Goal: Information Seeking & Learning: Learn about a topic

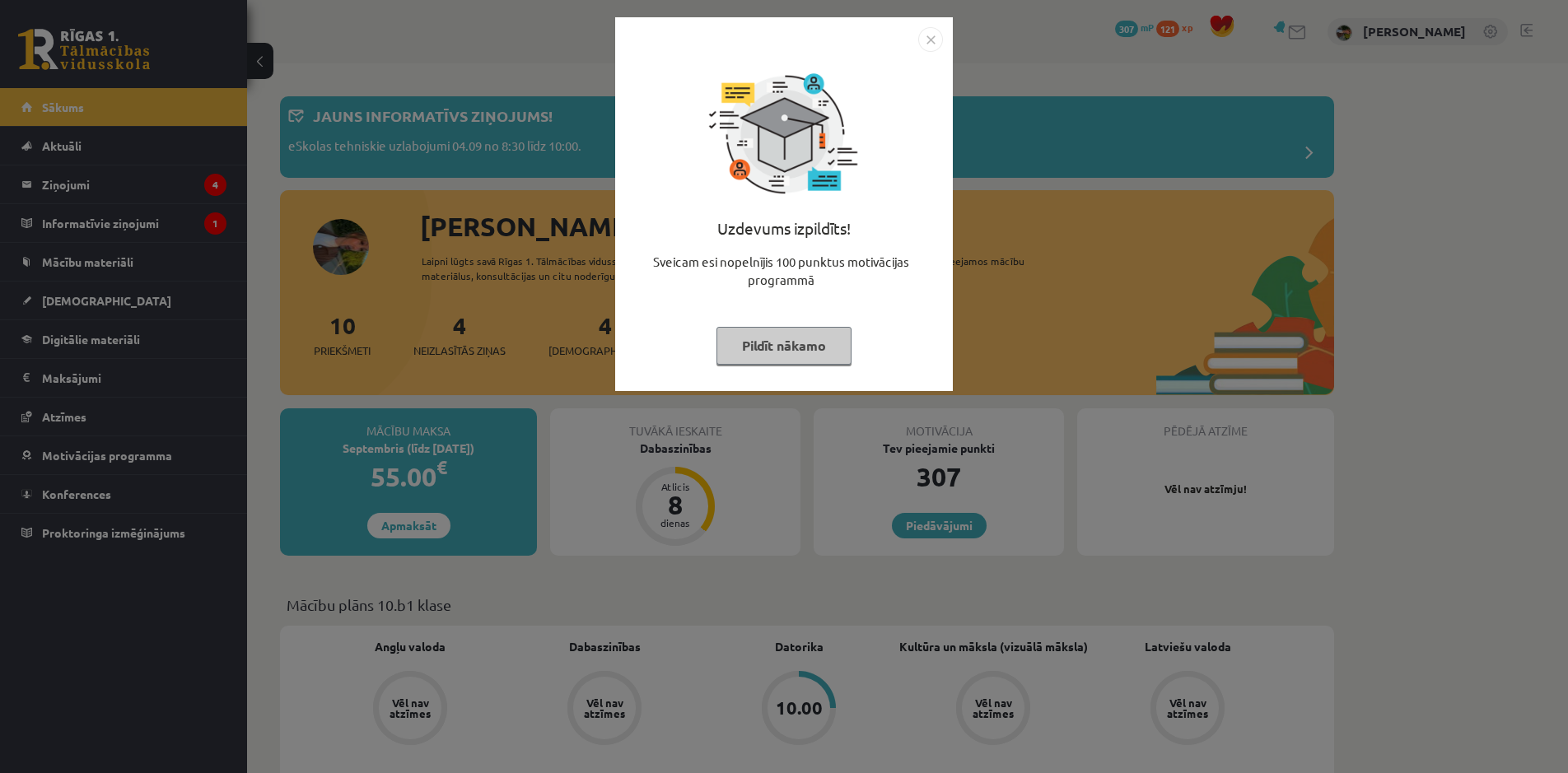
click at [932, 38] on img "Close" at bounding box center [930, 39] width 25 height 25
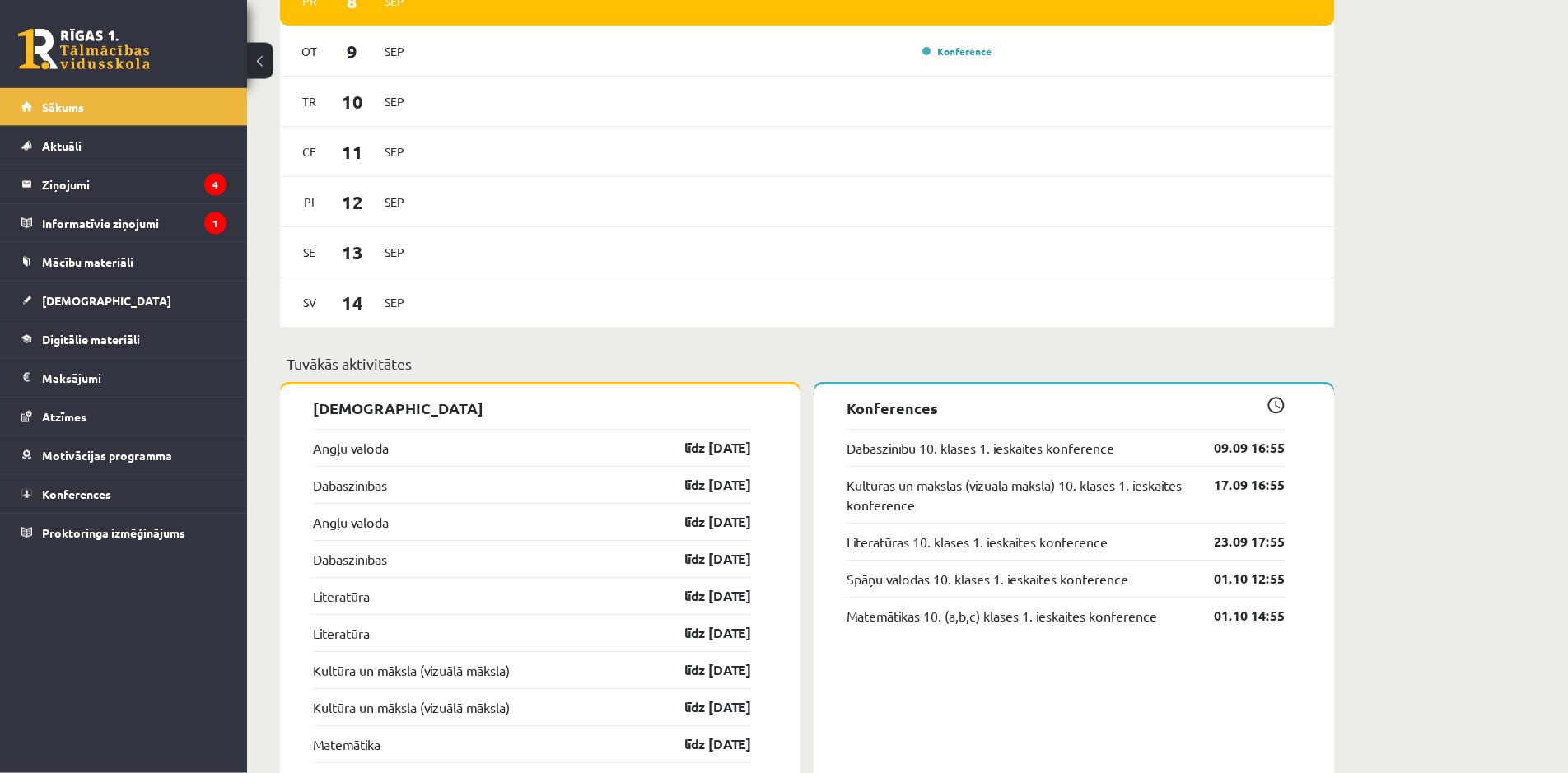
scroll to position [1259, 0]
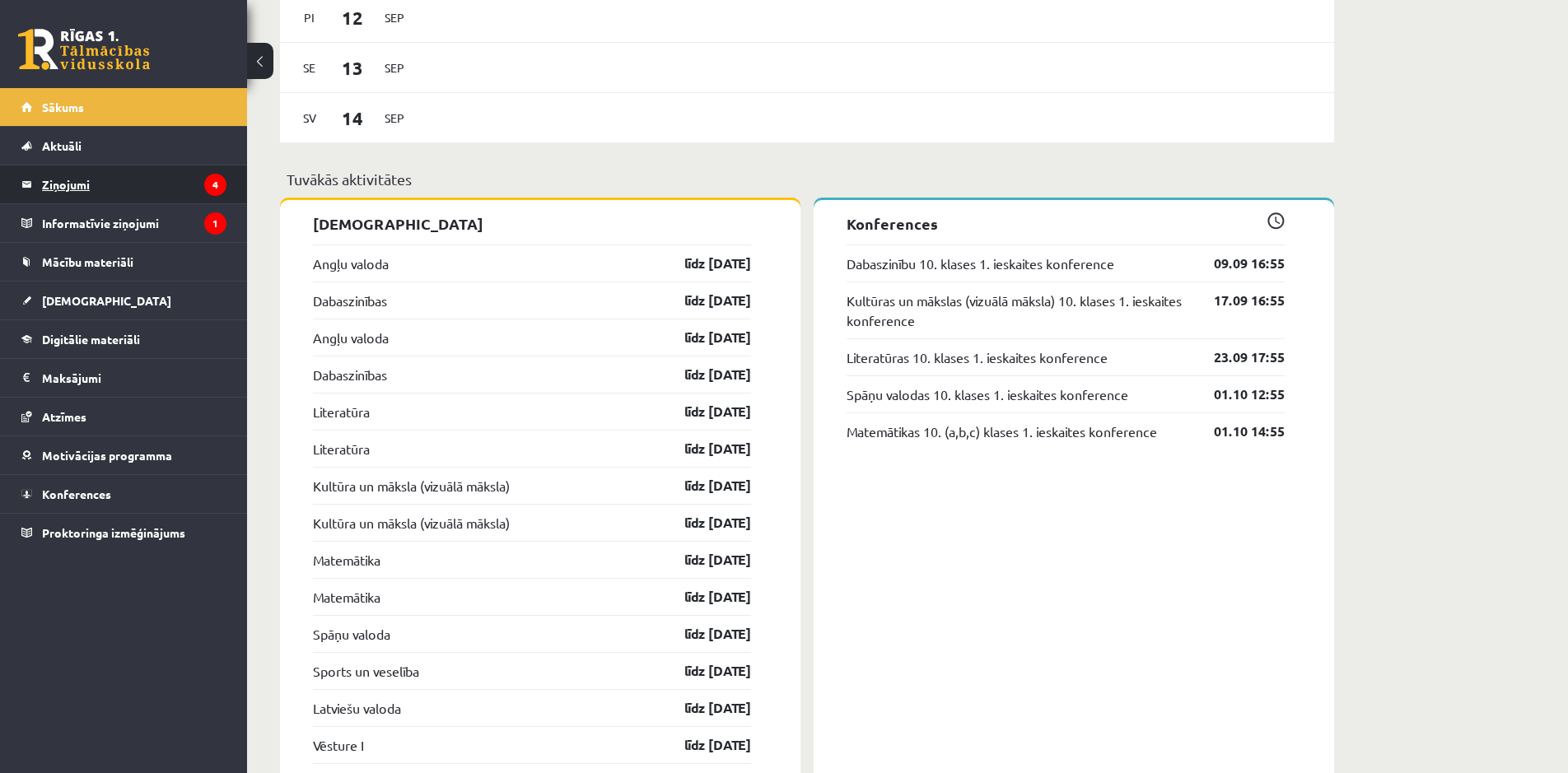
click at [169, 184] on legend "Ziņojumi 4" at bounding box center [134, 184] width 184 height 38
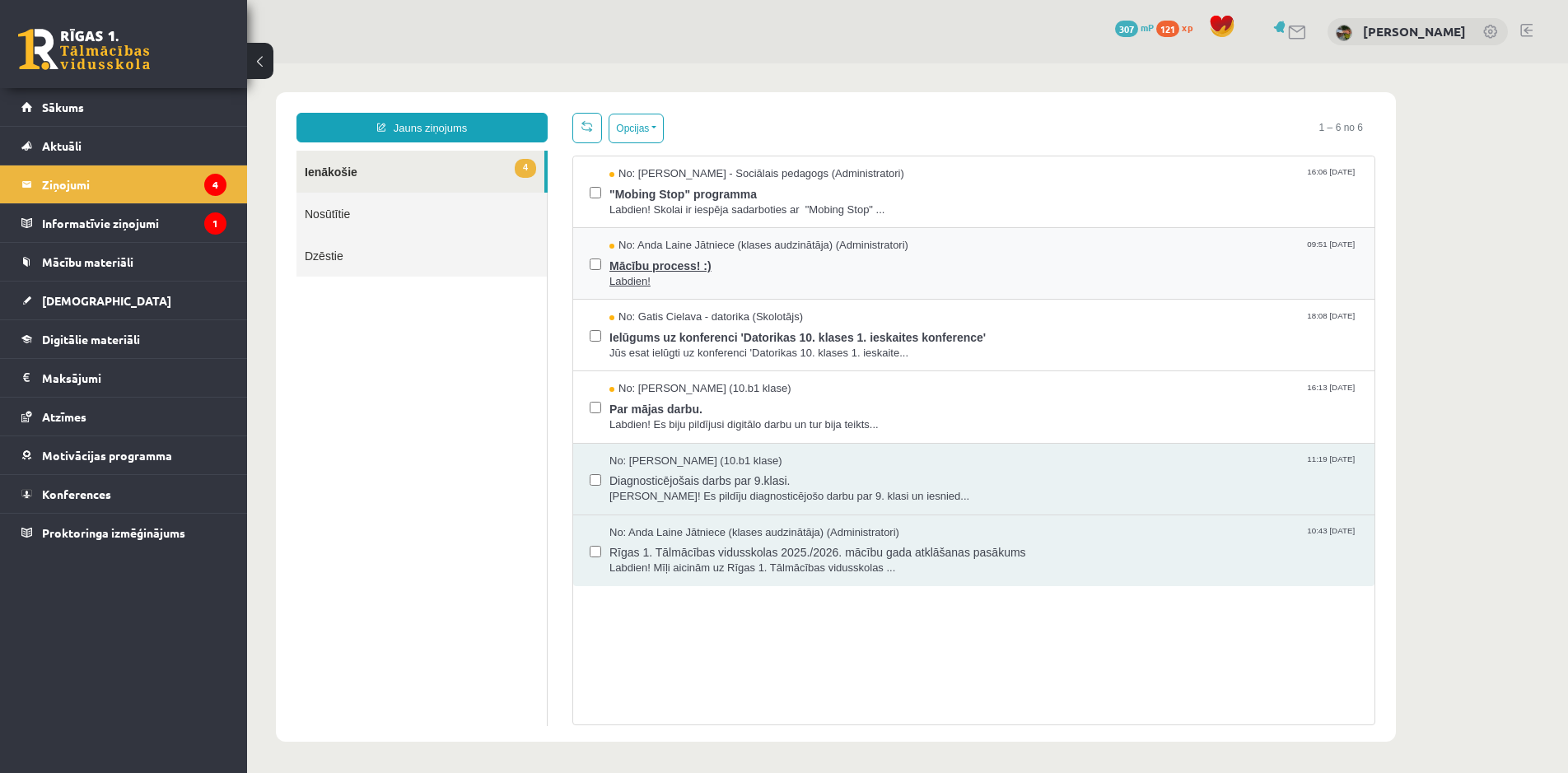
click at [1077, 282] on span "Labdien!" at bounding box center [983, 281] width 749 height 16
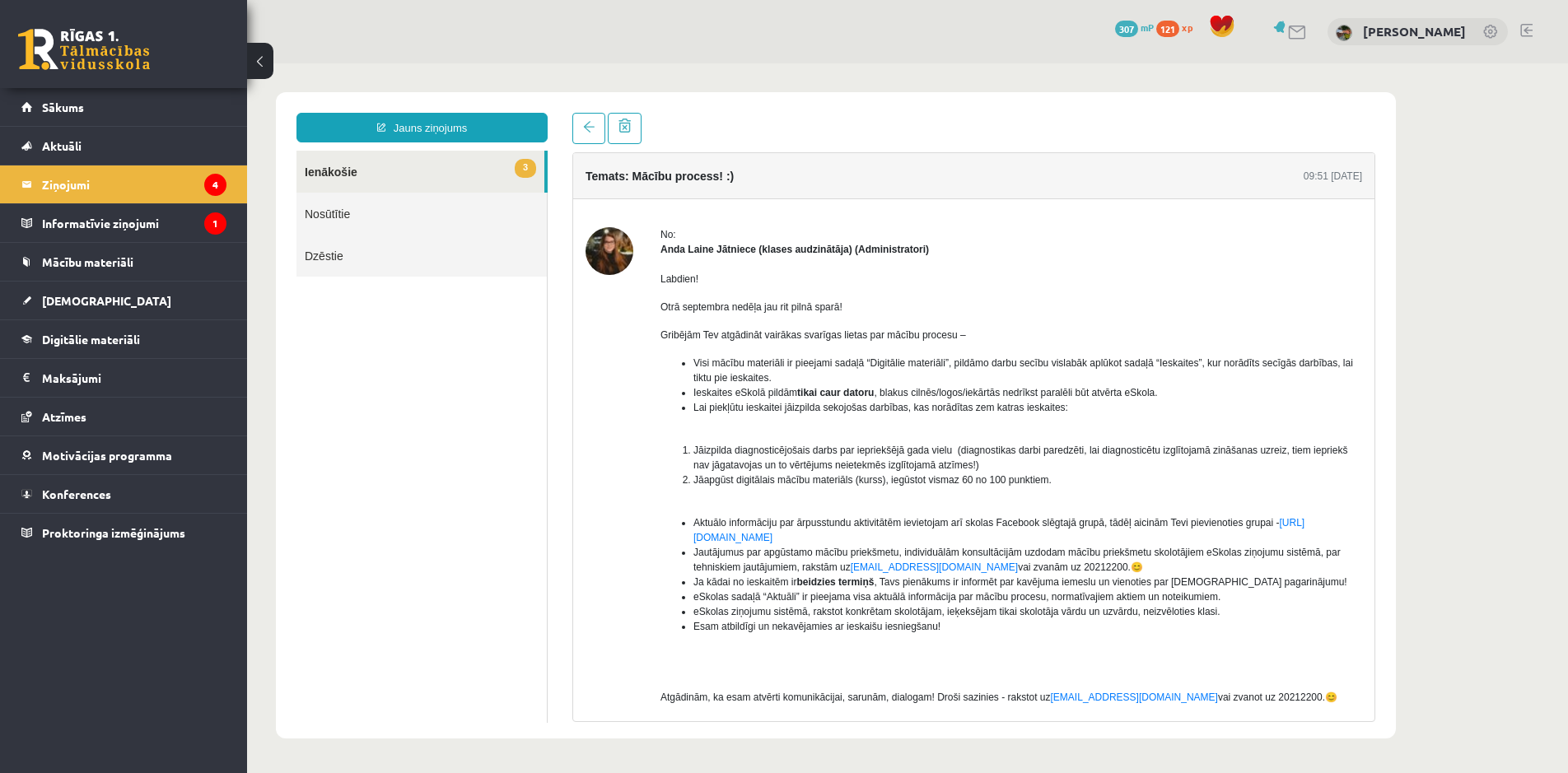
click at [379, 172] on link "3 Ienākošie" at bounding box center [421, 171] width 248 height 42
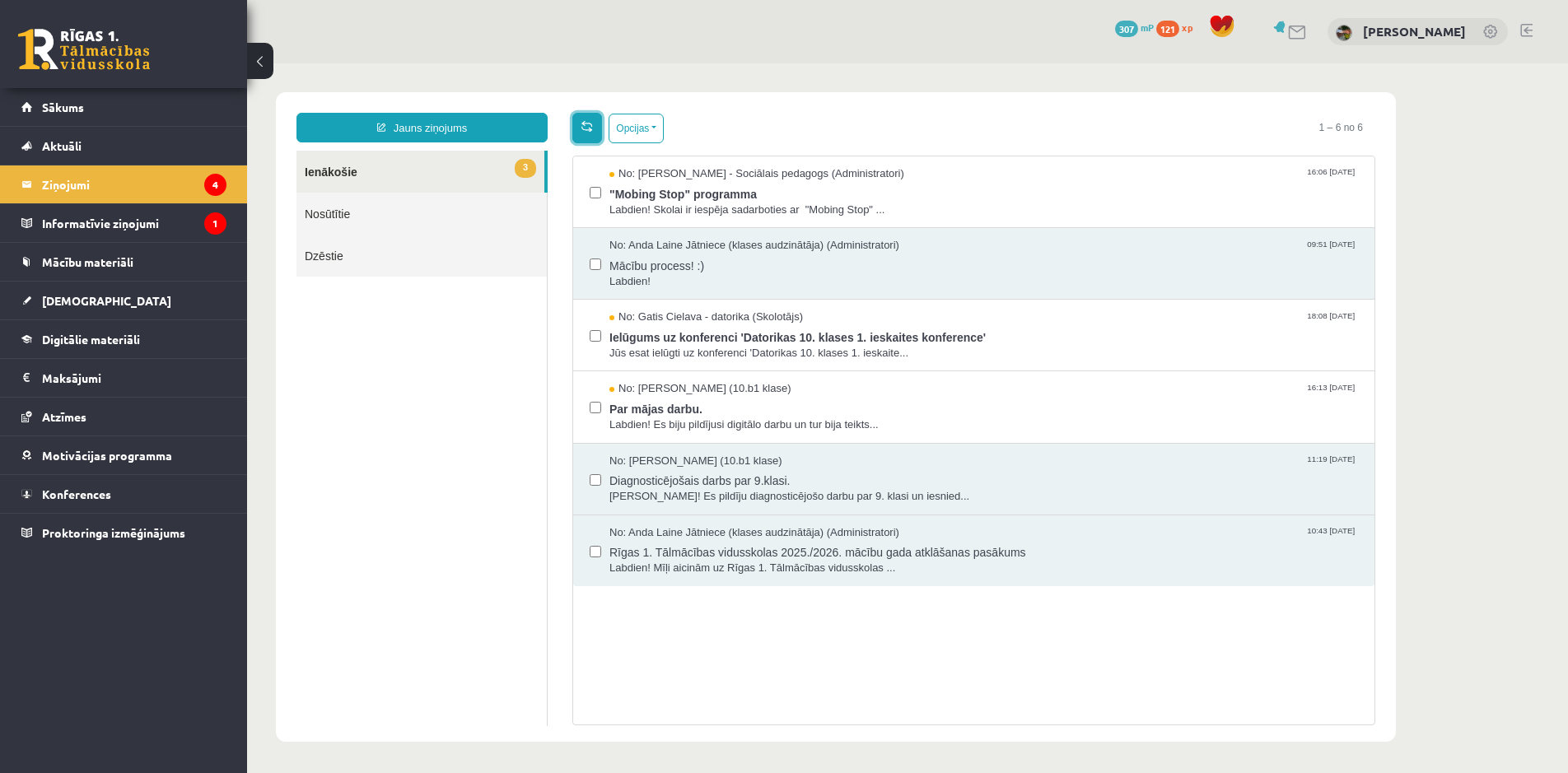
click at [583, 133] on link at bounding box center [587, 127] width 29 height 30
click at [798, 391] on div "No: Madara Andersone (10.b1 klase) 16:13 03/09/2025" at bounding box center [983, 388] width 749 height 16
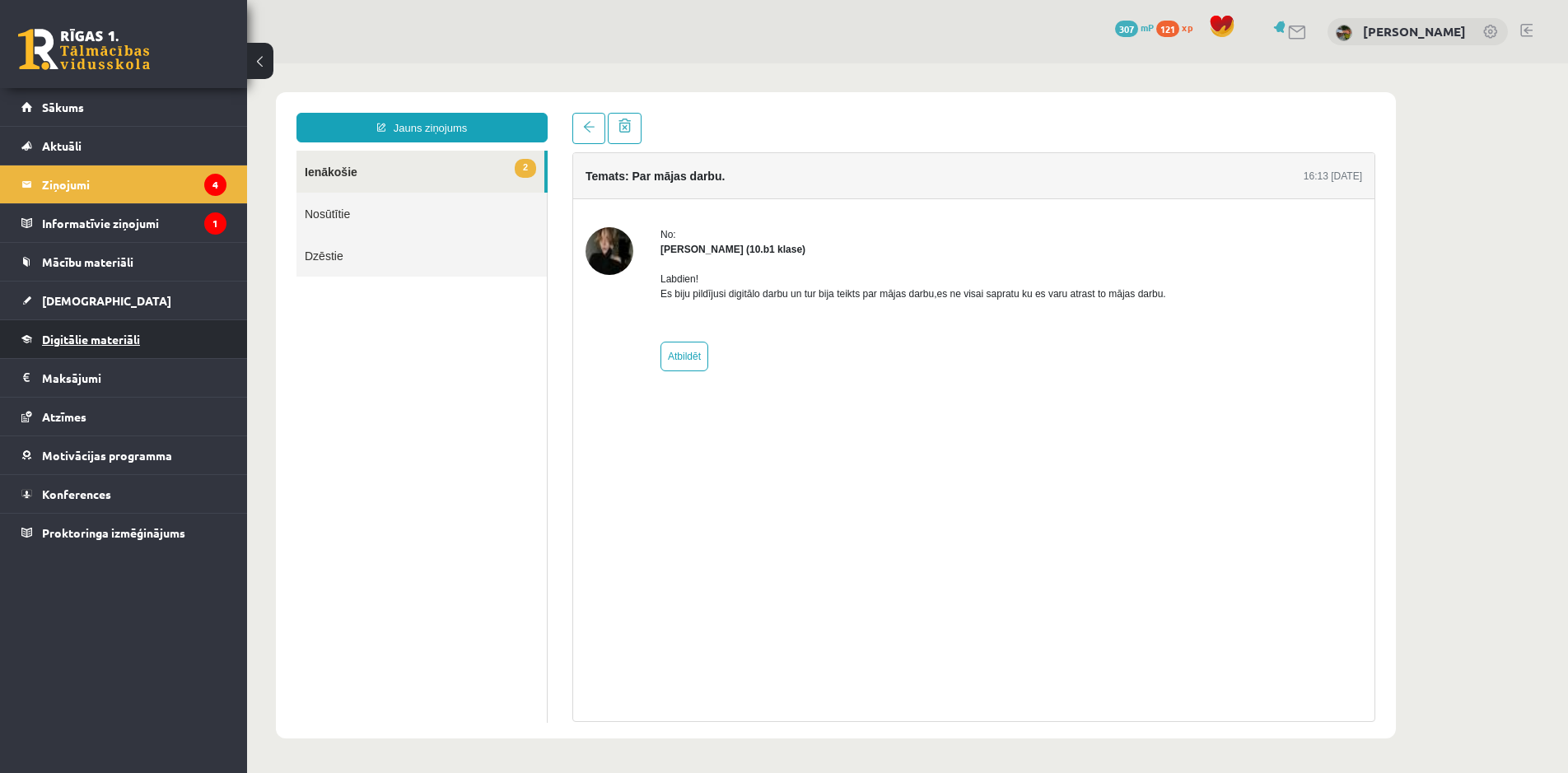
click at [57, 329] on link "Digitālie materiāli" at bounding box center [124, 339] width 205 height 38
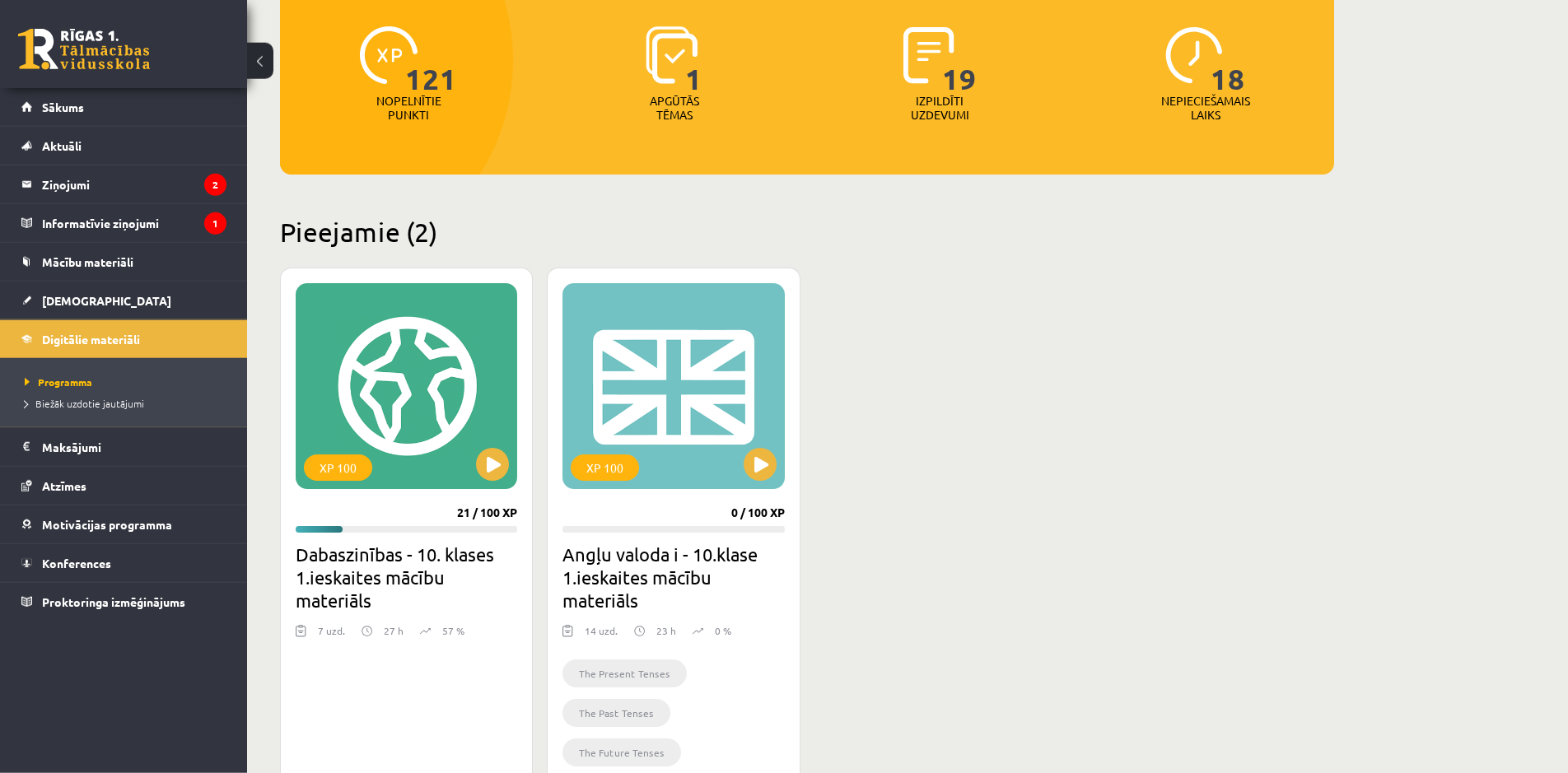
scroll to position [336, 0]
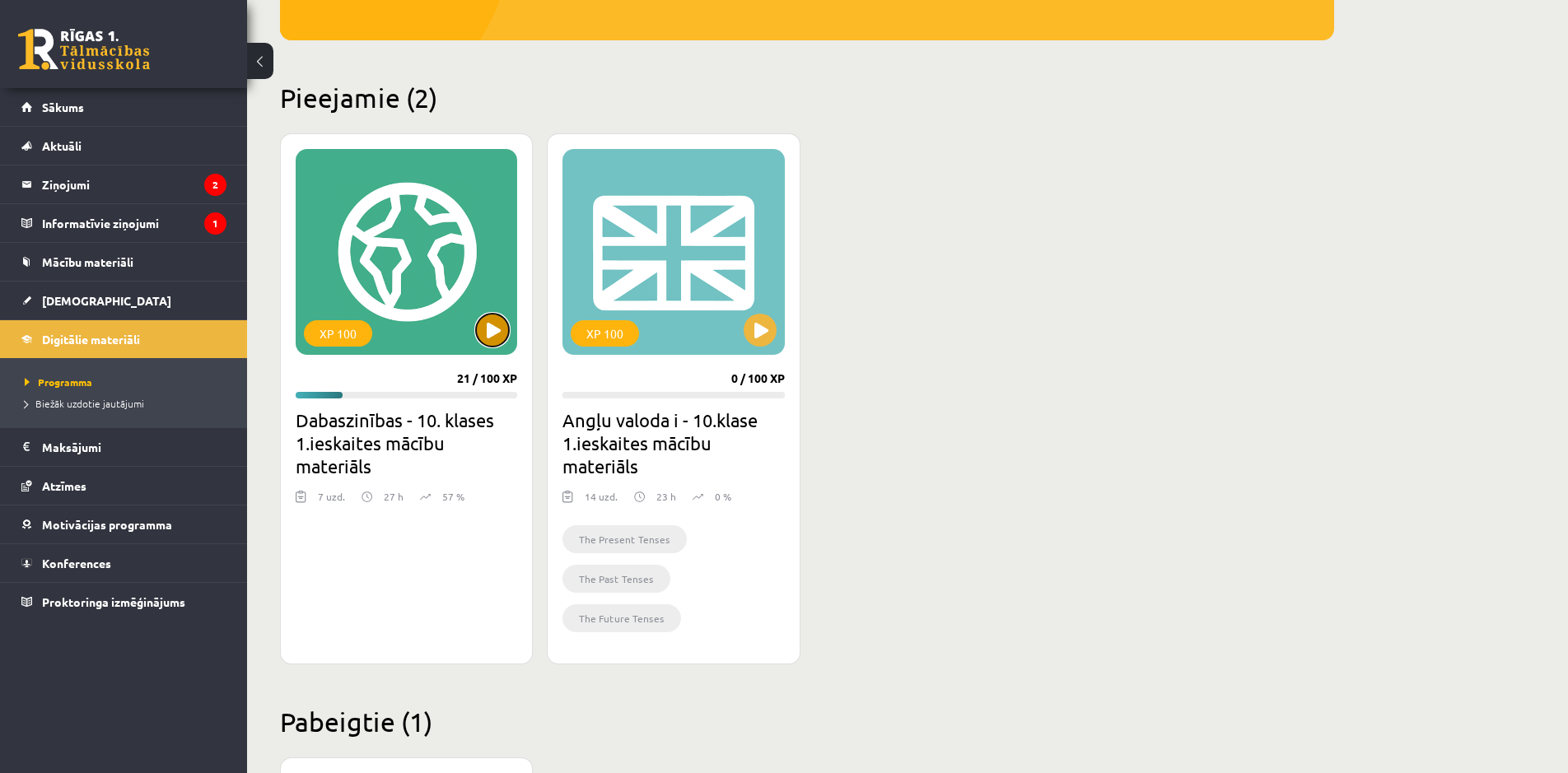
click at [497, 335] on button at bounding box center [492, 330] width 33 height 33
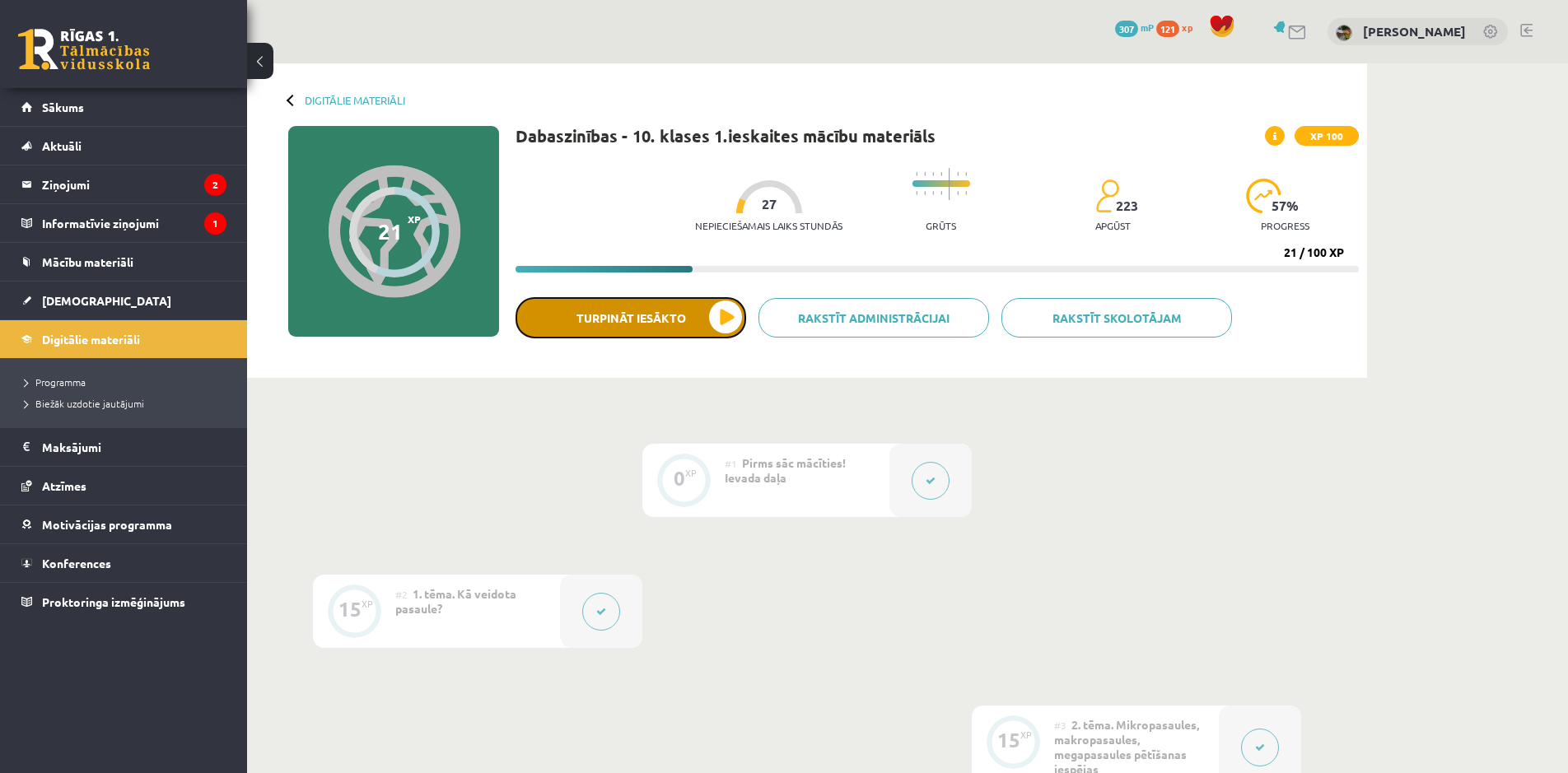
click at [600, 332] on button "Turpināt iesākto" at bounding box center [631, 317] width 231 height 41
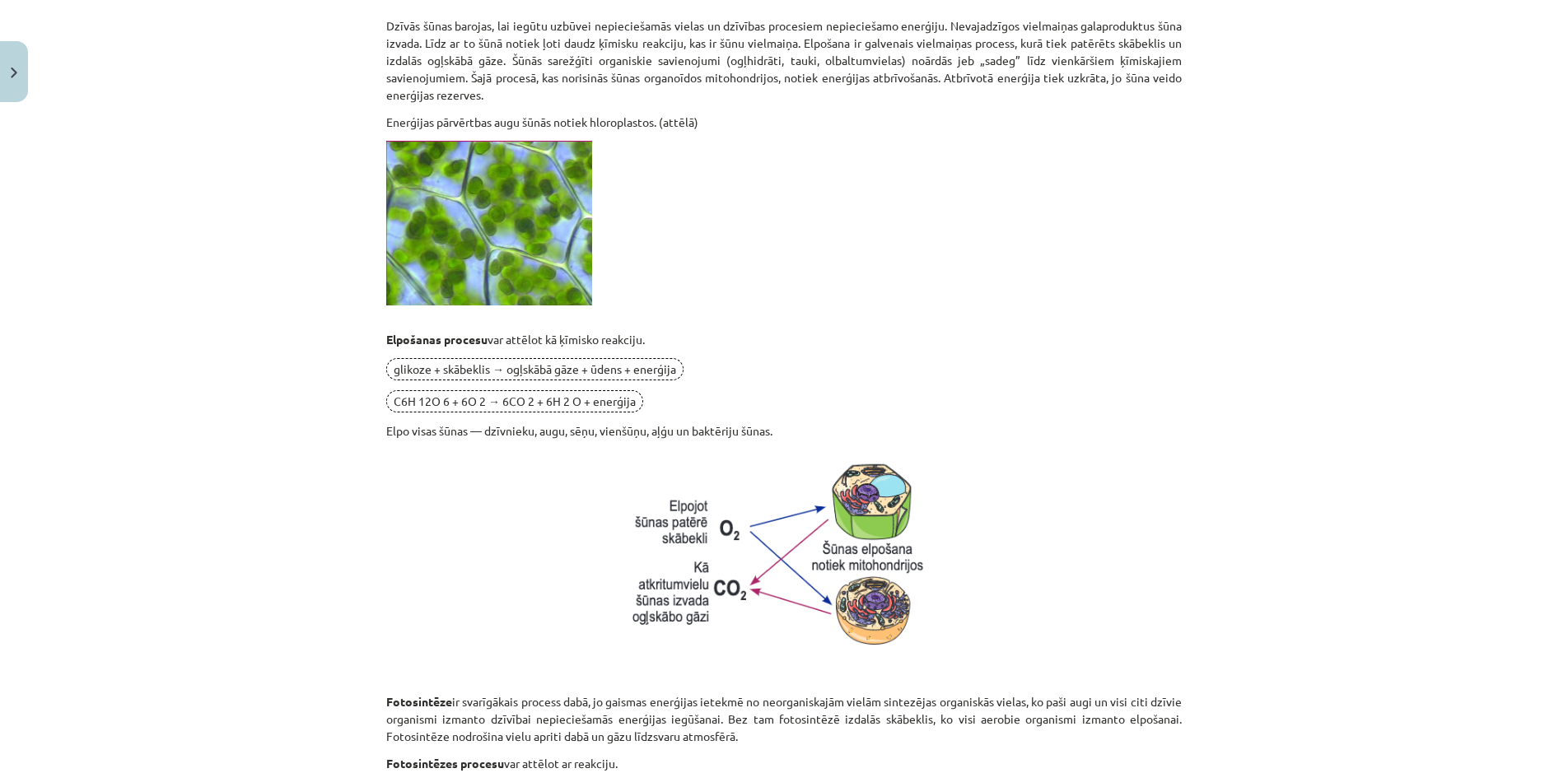
scroll to position [671, 0]
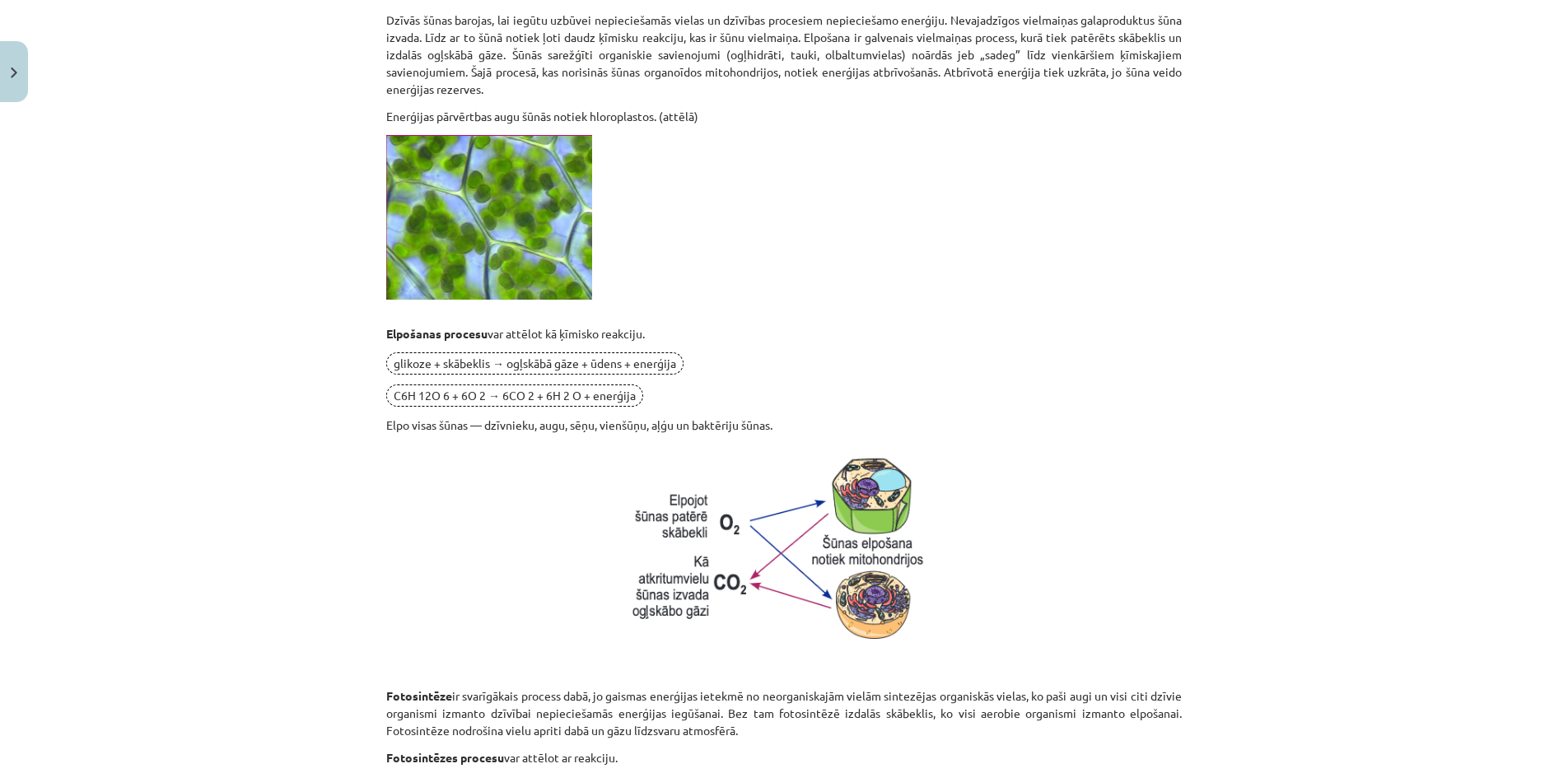
click at [516, 297] on button "Turpināt iesākto" at bounding box center [631, 317] width 231 height 41
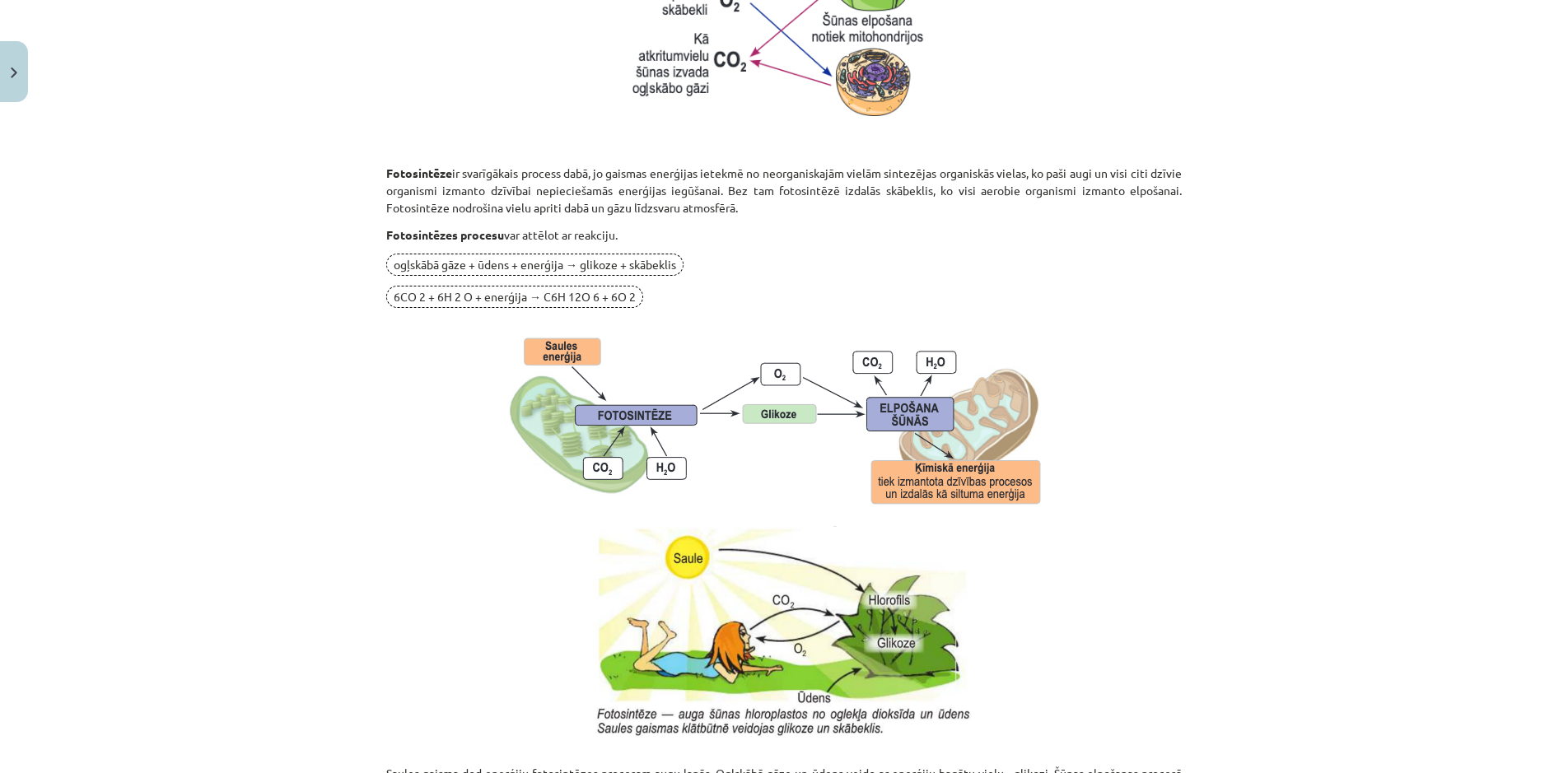
scroll to position [1194, 0]
click at [725, 343] on img at bounding box center [784, 417] width 576 height 199
click at [1045, 451] on img at bounding box center [784, 417] width 576 height 199
drag, startPoint x: 1314, startPoint y: 441, endPoint x: 1321, endPoint y: 431, distance: 12.2
click at [1314, 441] on div "Mācību tēma: Dabaszinības - 10. klases 1.ieskaites mācību materiāls #5 4. tēma.…" at bounding box center [784, 386] width 1568 height 773
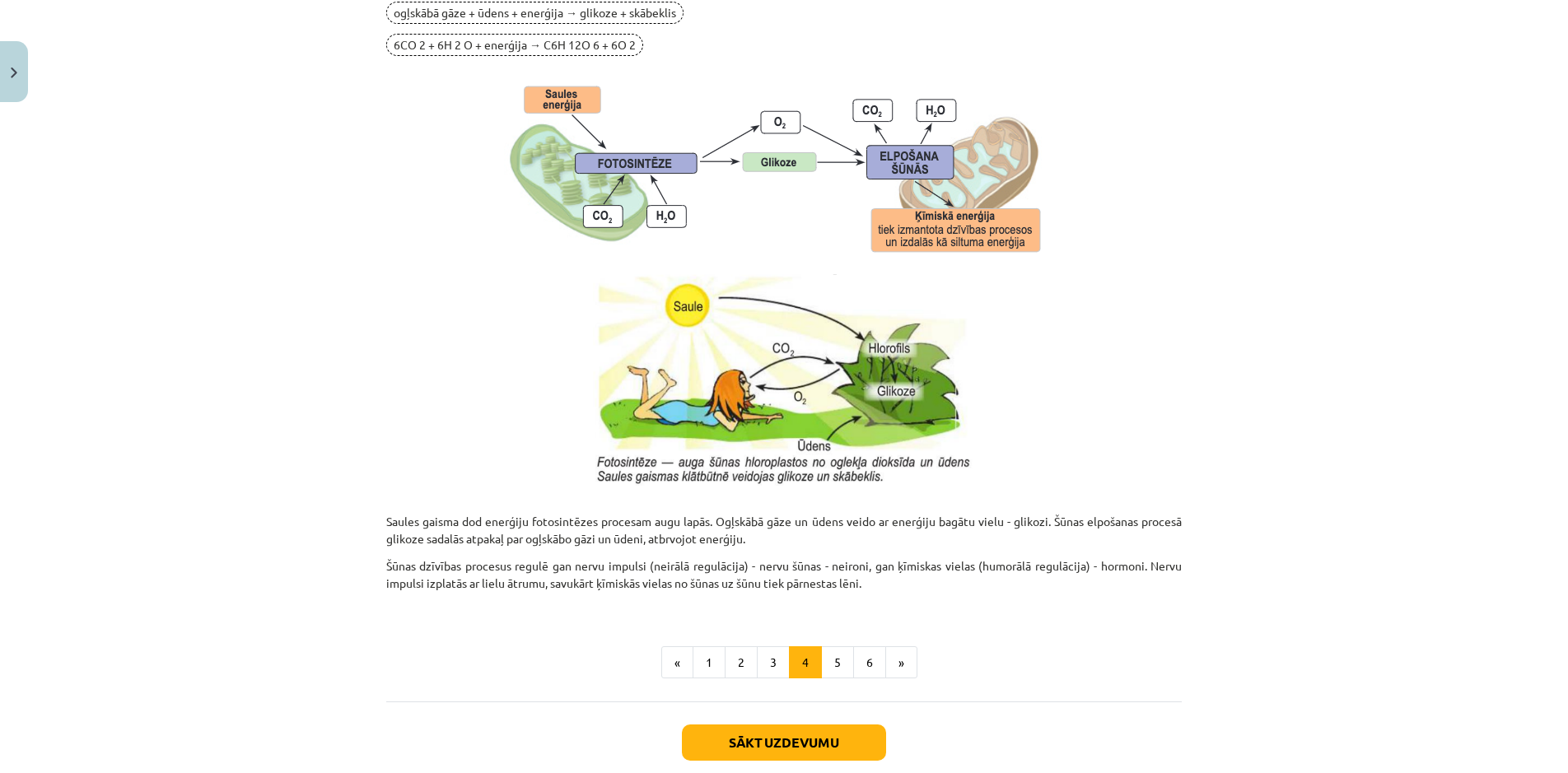
scroll to position [1510, 0]
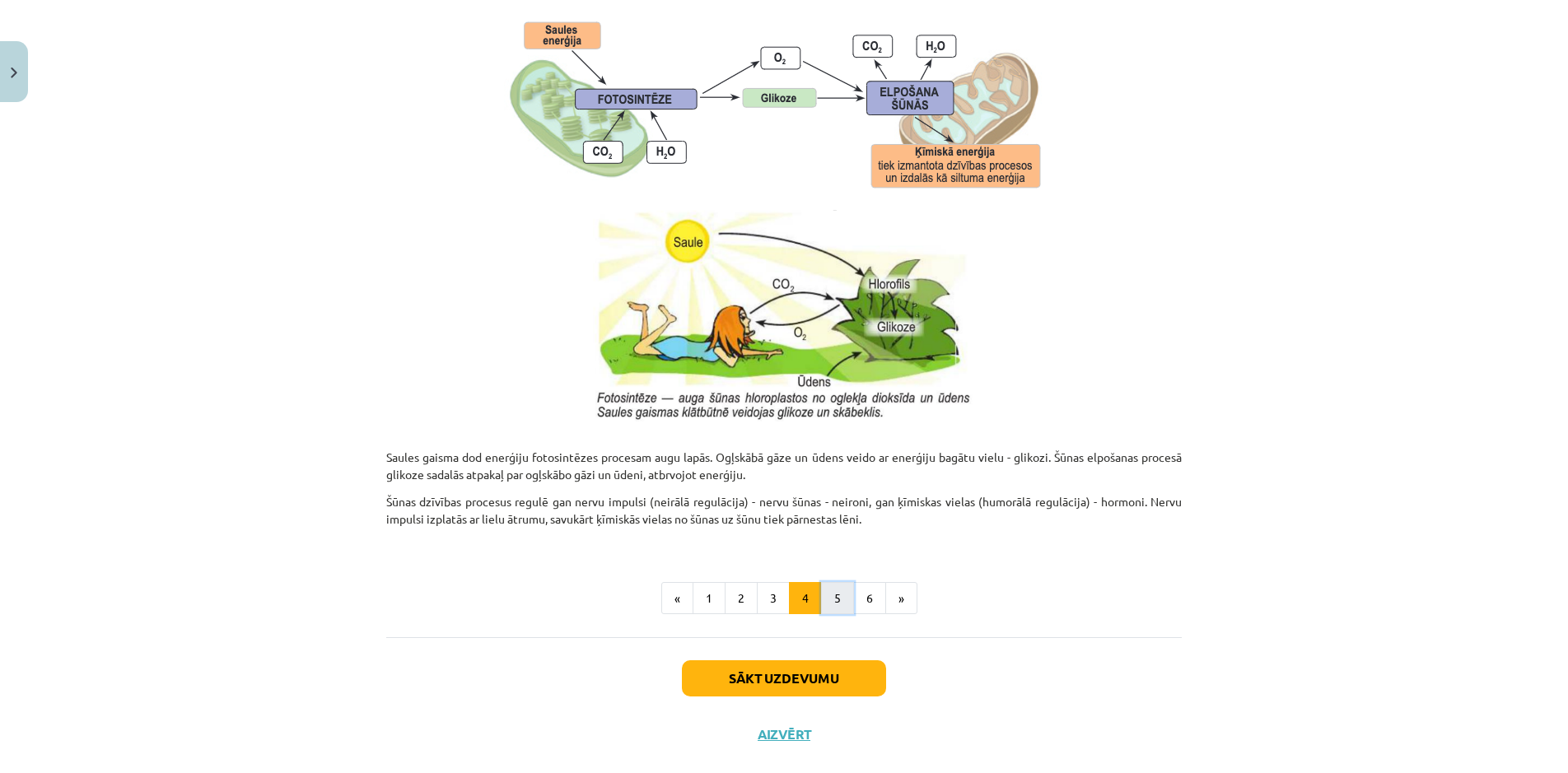
click at [837, 597] on button "5" at bounding box center [838, 598] width 33 height 33
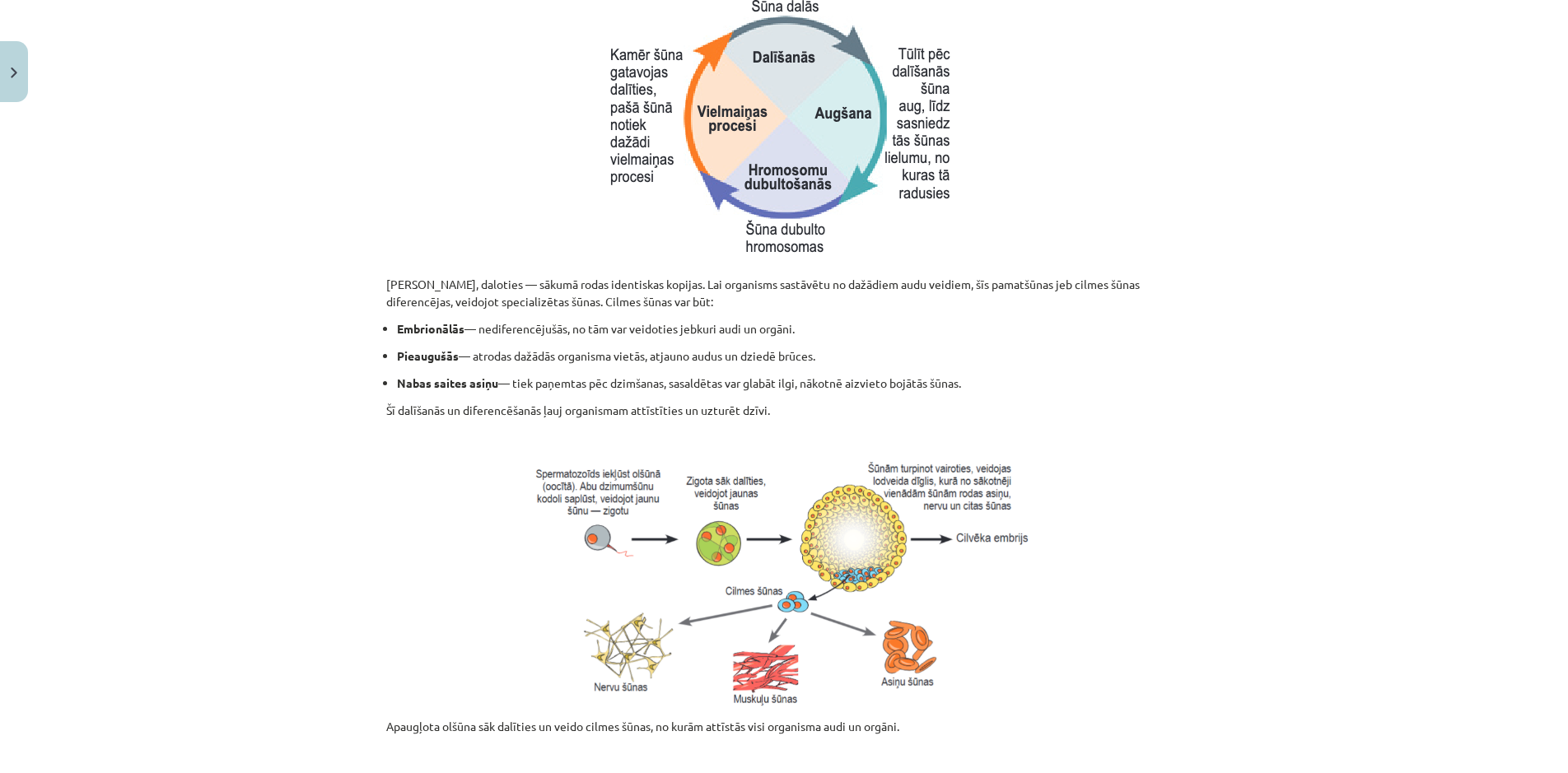
scroll to position [591, 0]
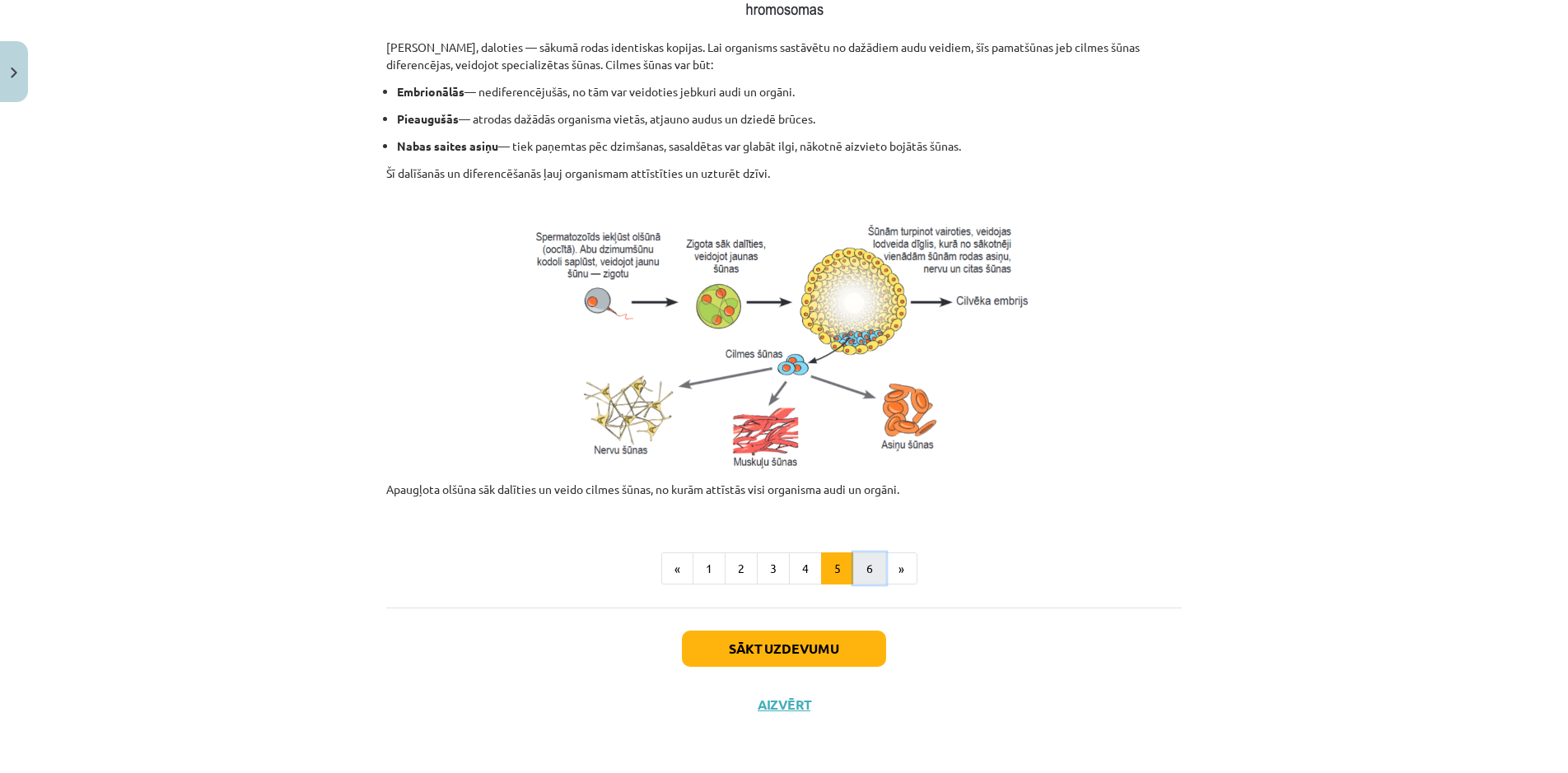
click at [874, 568] on button "6" at bounding box center [870, 569] width 33 height 33
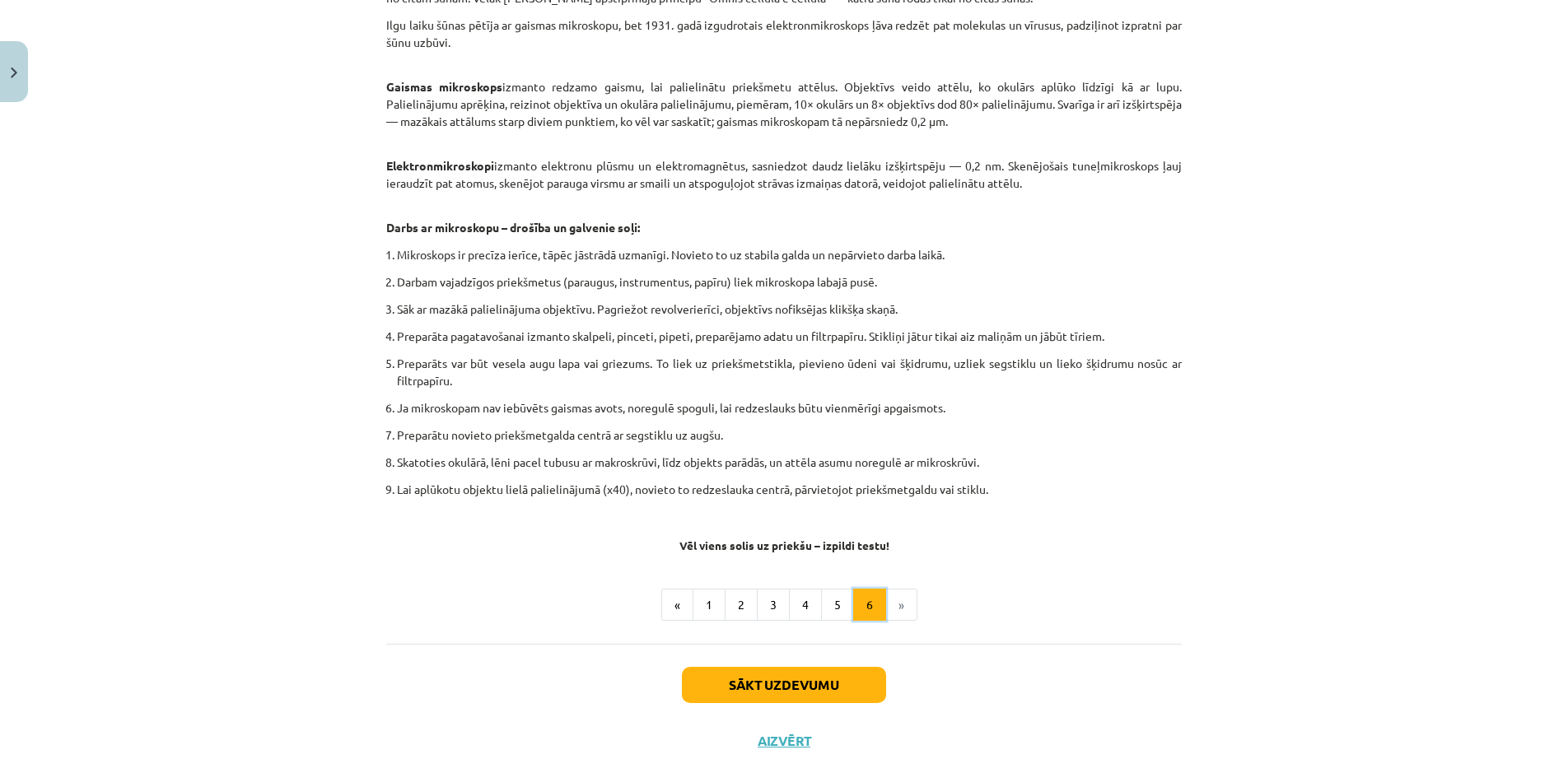
scroll to position [768, 0]
click at [899, 607] on li "»" at bounding box center [902, 604] width 31 height 33
click at [866, 674] on button "Sākt uzdevumu" at bounding box center [784, 683] width 204 height 37
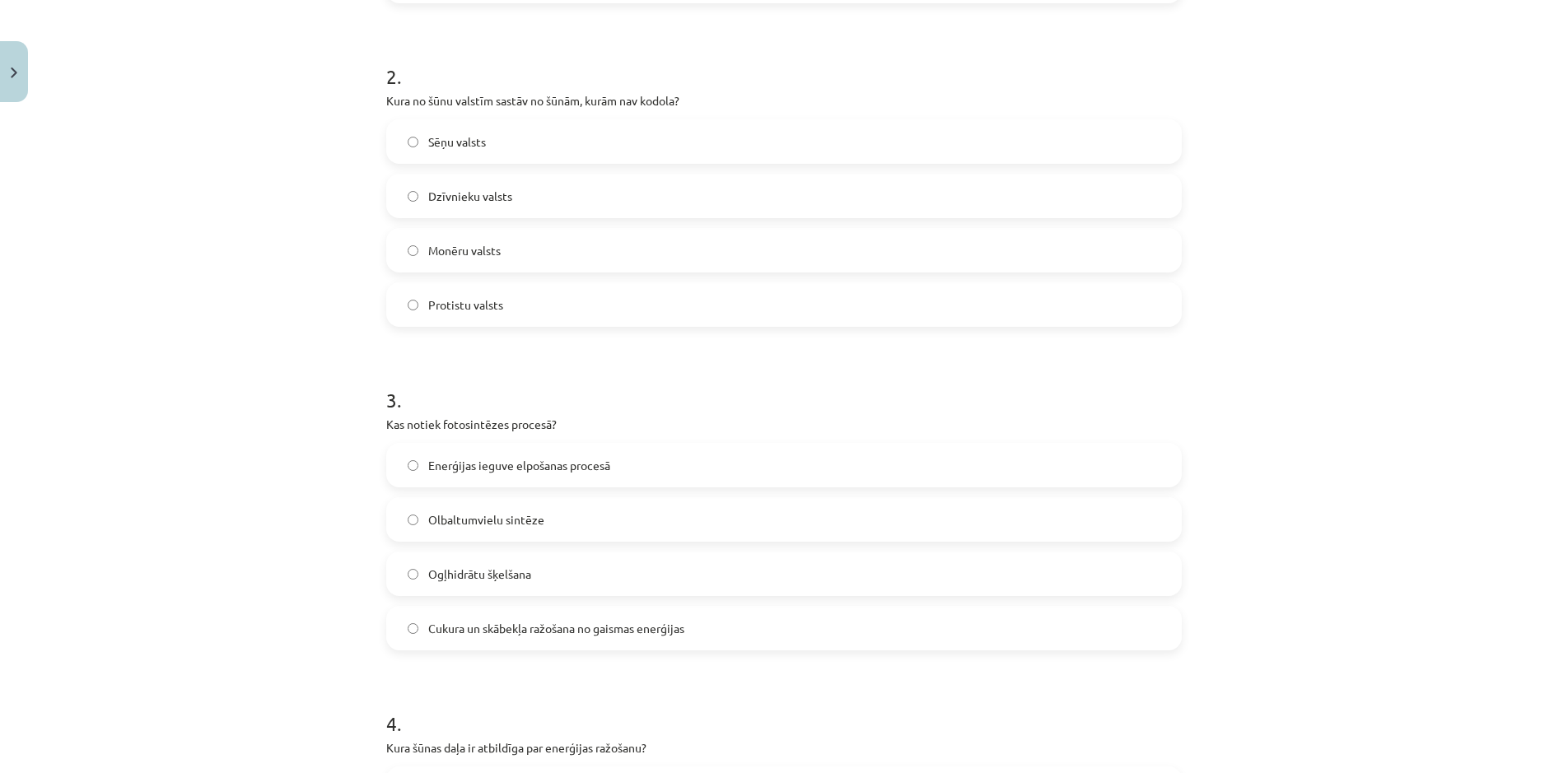
scroll to position [619, 0]
click at [416, 467] on label "Enerģijas ieguve elpošanas procesā" at bounding box center [784, 461] width 793 height 41
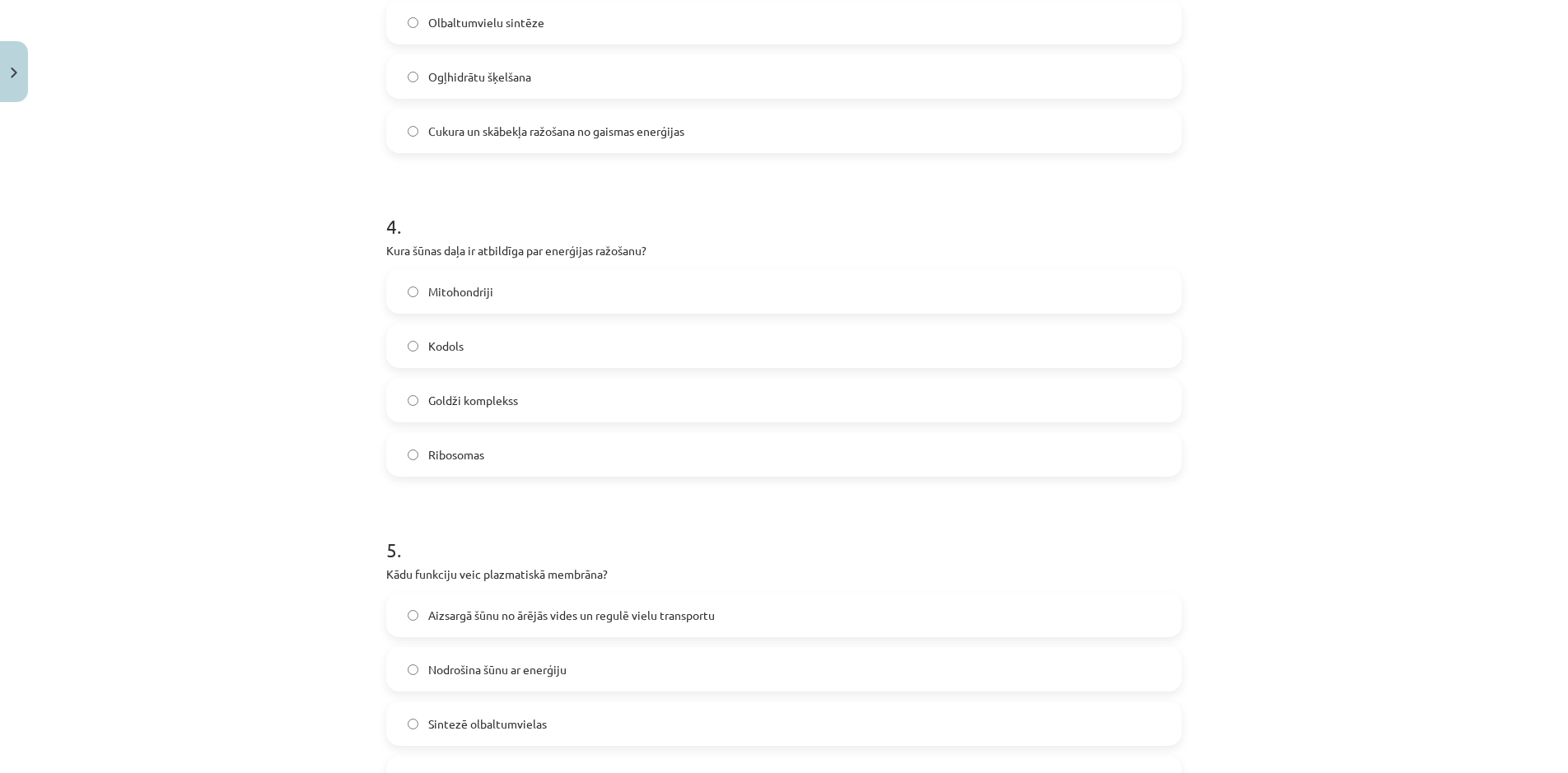
scroll to position [1251, 0]
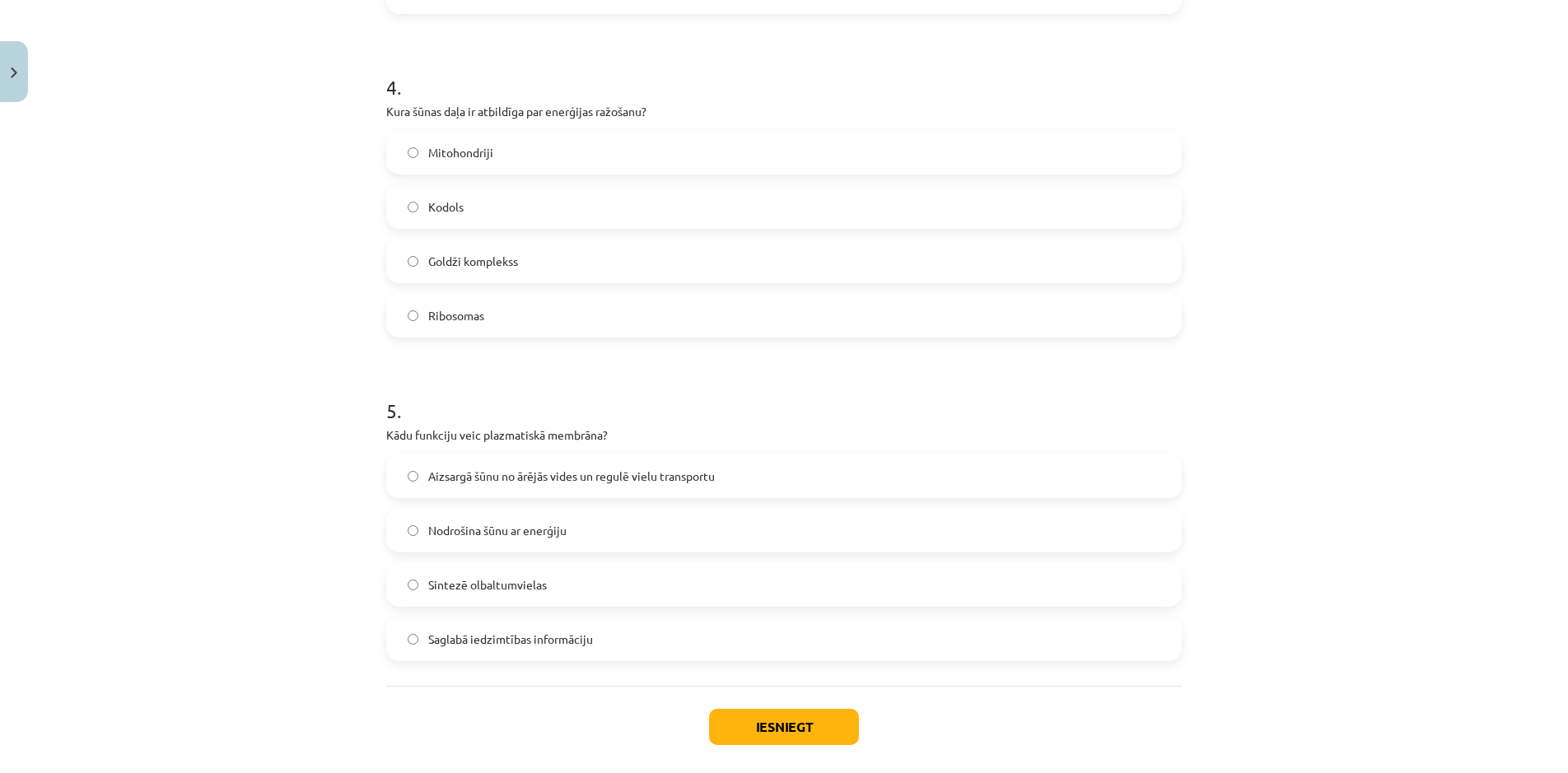
click at [406, 150] on label "Mitohondriji" at bounding box center [784, 152] width 793 height 41
click at [416, 468] on label "Aizsargā šūnu no ārējās vides un regulē vielu transportu" at bounding box center [784, 475] width 793 height 41
click at [841, 722] on button "Iesniegt" at bounding box center [784, 727] width 150 height 37
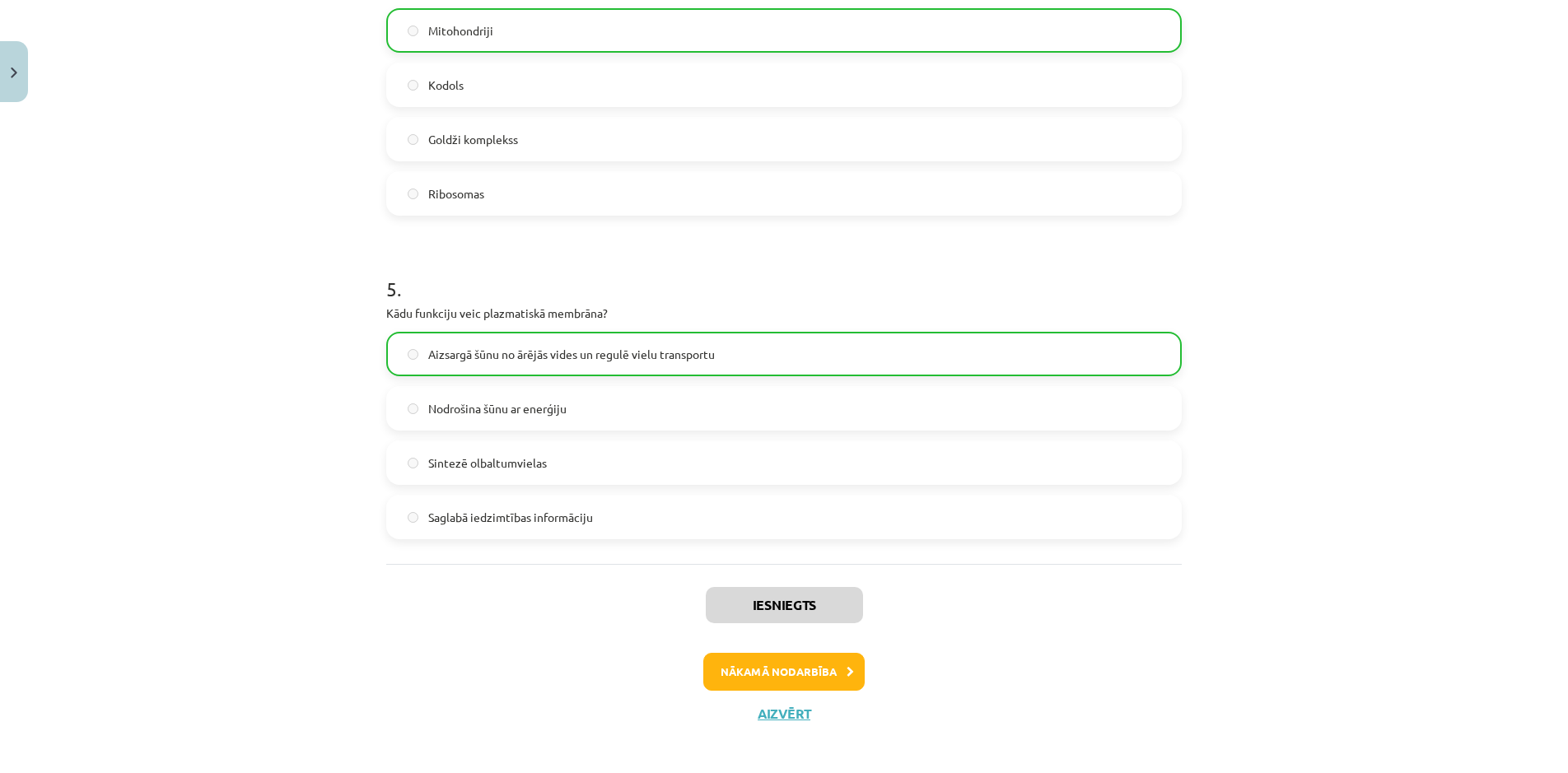
scroll to position [1383, 0]
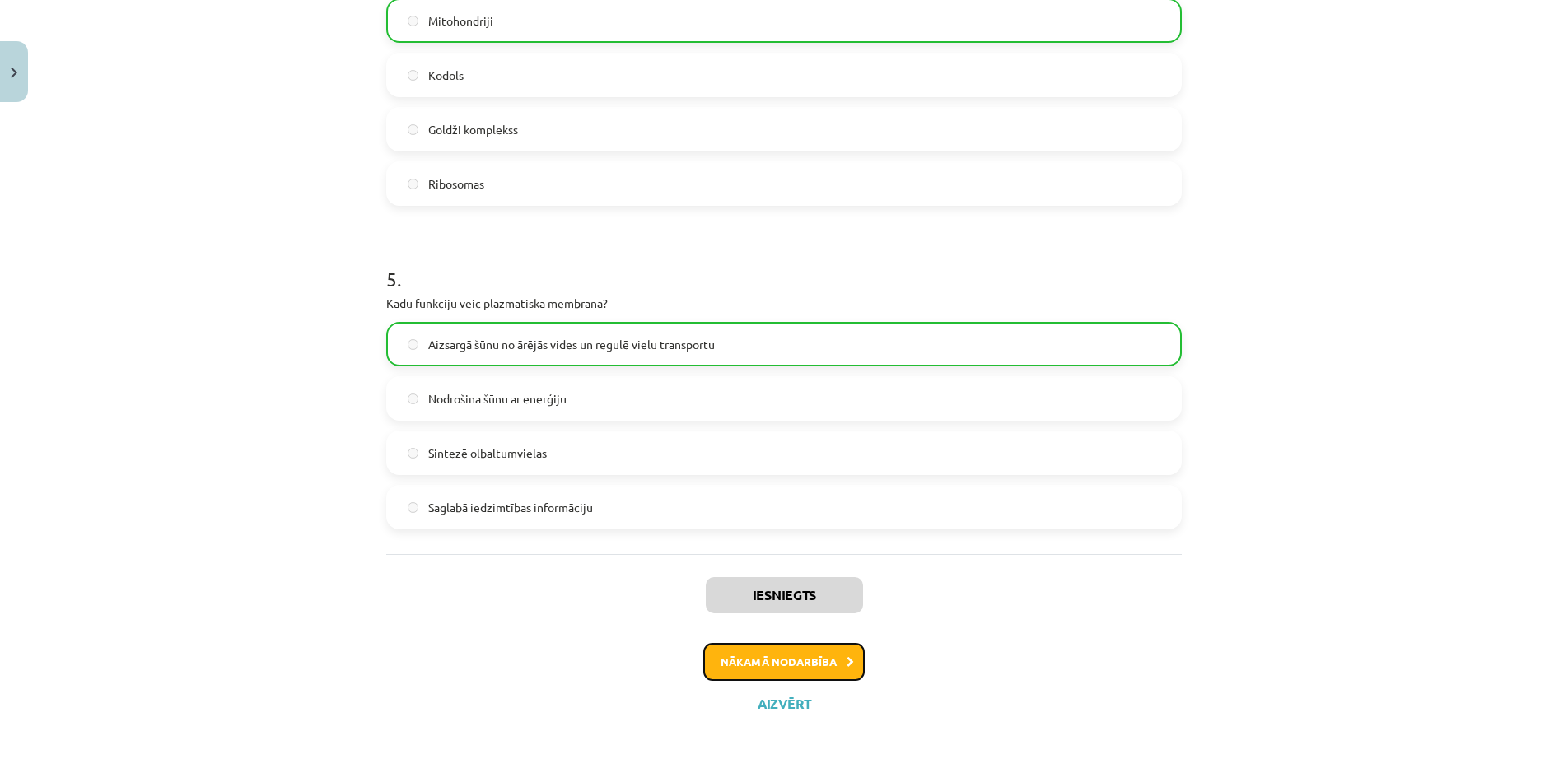
click at [830, 655] on button "Nākamā nodarbība" at bounding box center [784, 661] width 161 height 38
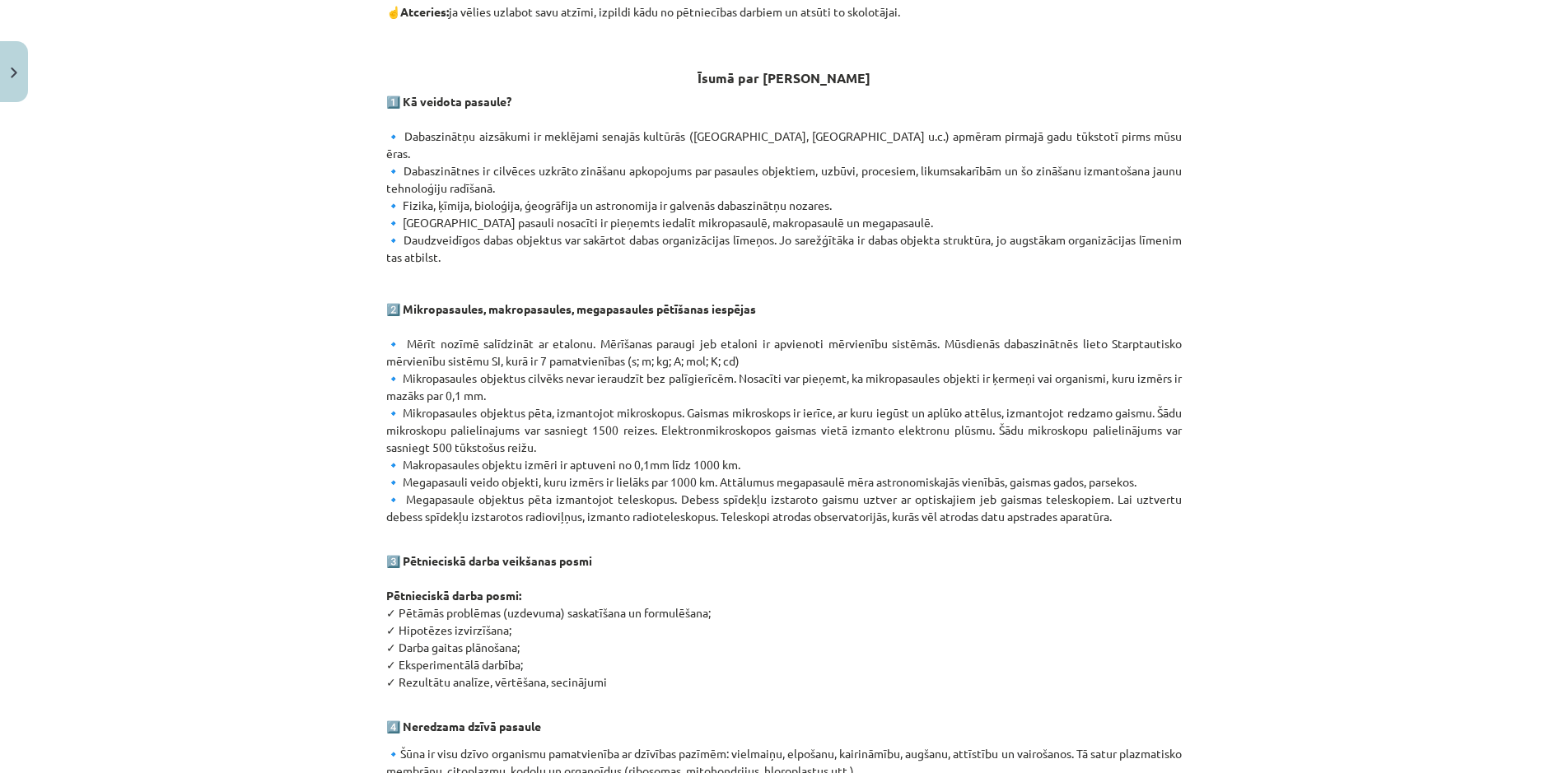
scroll to position [731, 0]
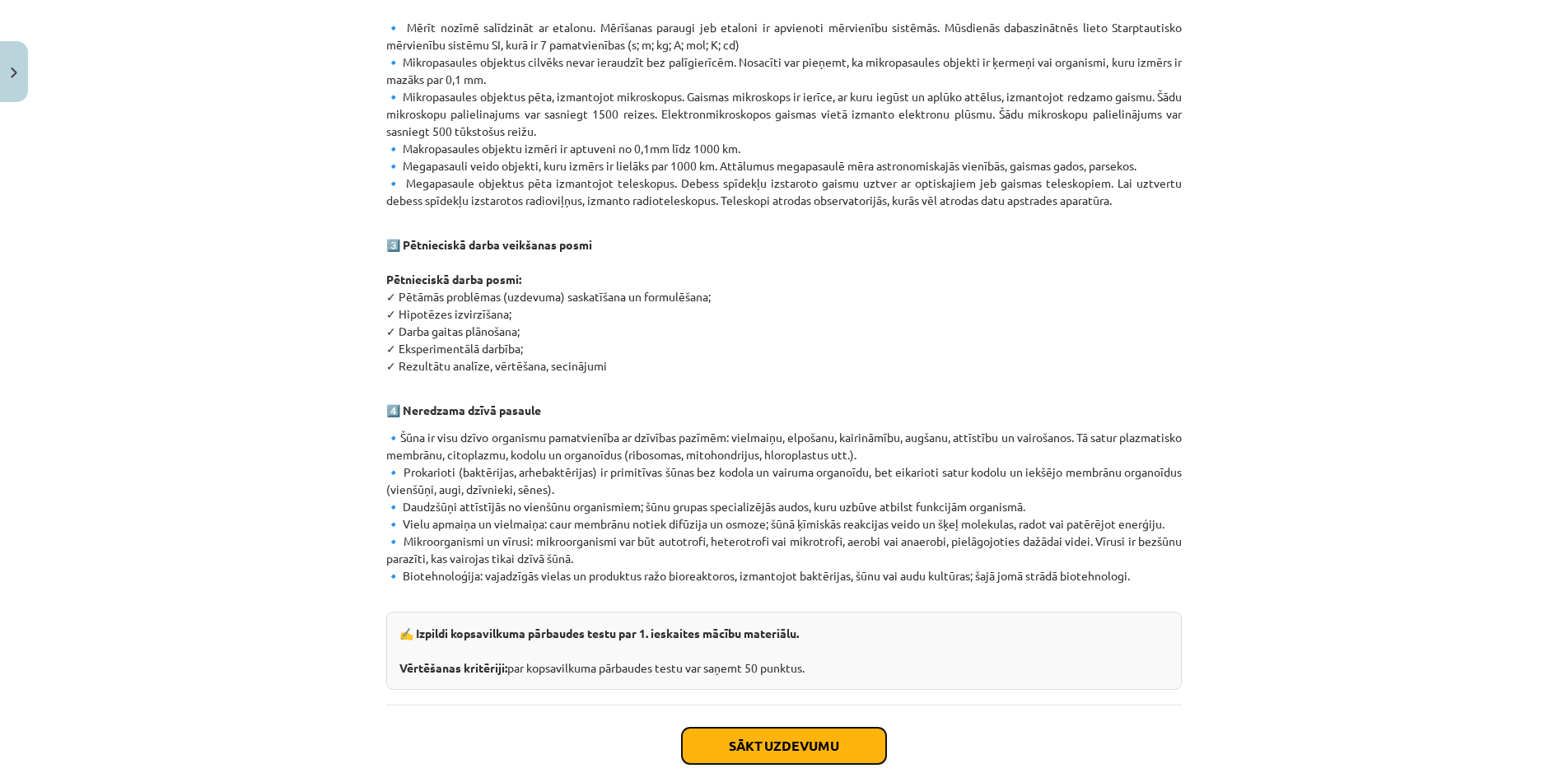
click at [771, 727] on button "Sākt uzdevumu" at bounding box center [784, 746] width 204 height 37
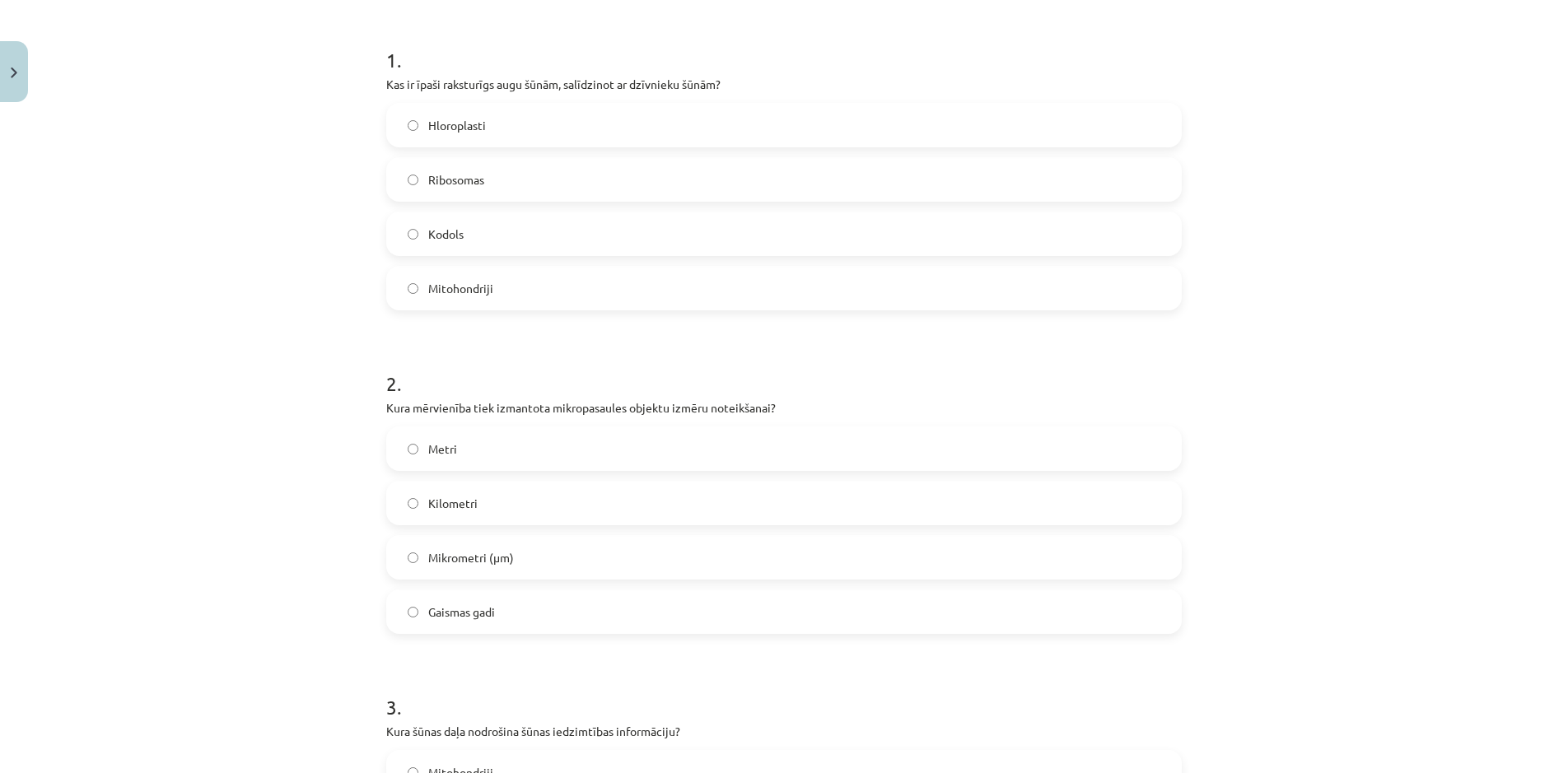
scroll to position [316, 0]
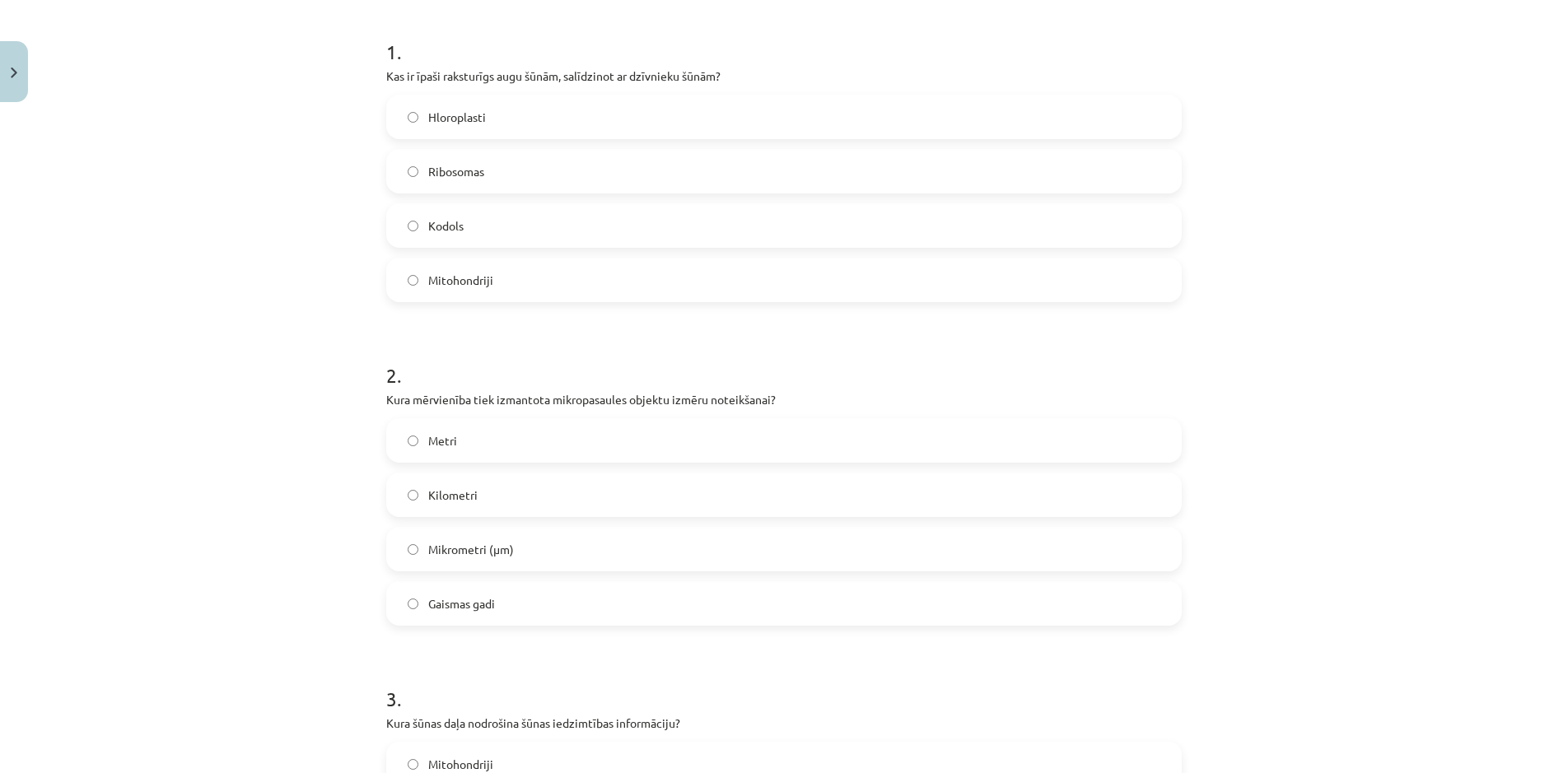
click at [422, 176] on label "Ribosomas" at bounding box center [784, 170] width 793 height 41
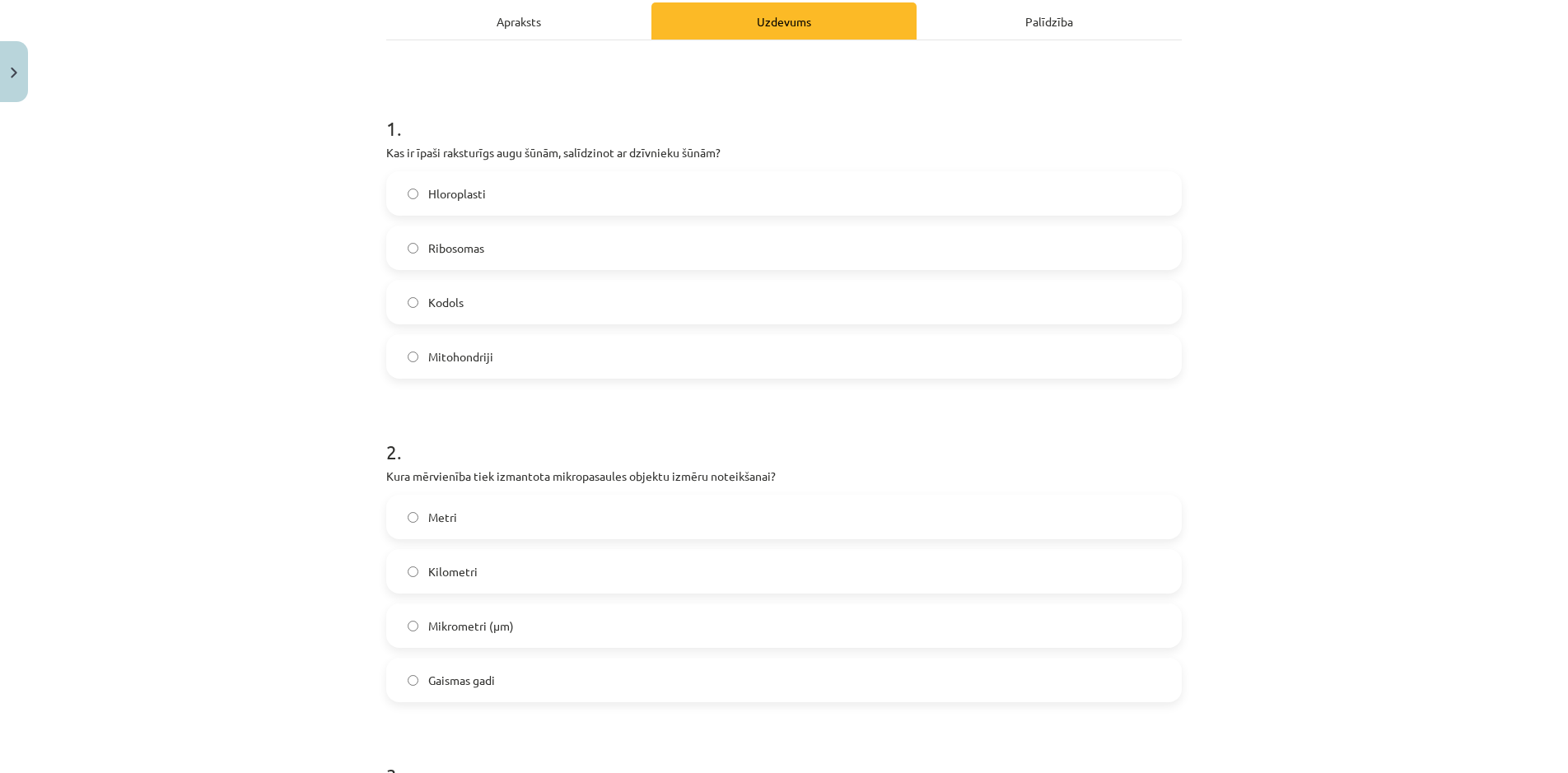
scroll to position [237, 0]
click at [415, 622] on label "Mikrometri (μm)" at bounding box center [784, 627] width 793 height 41
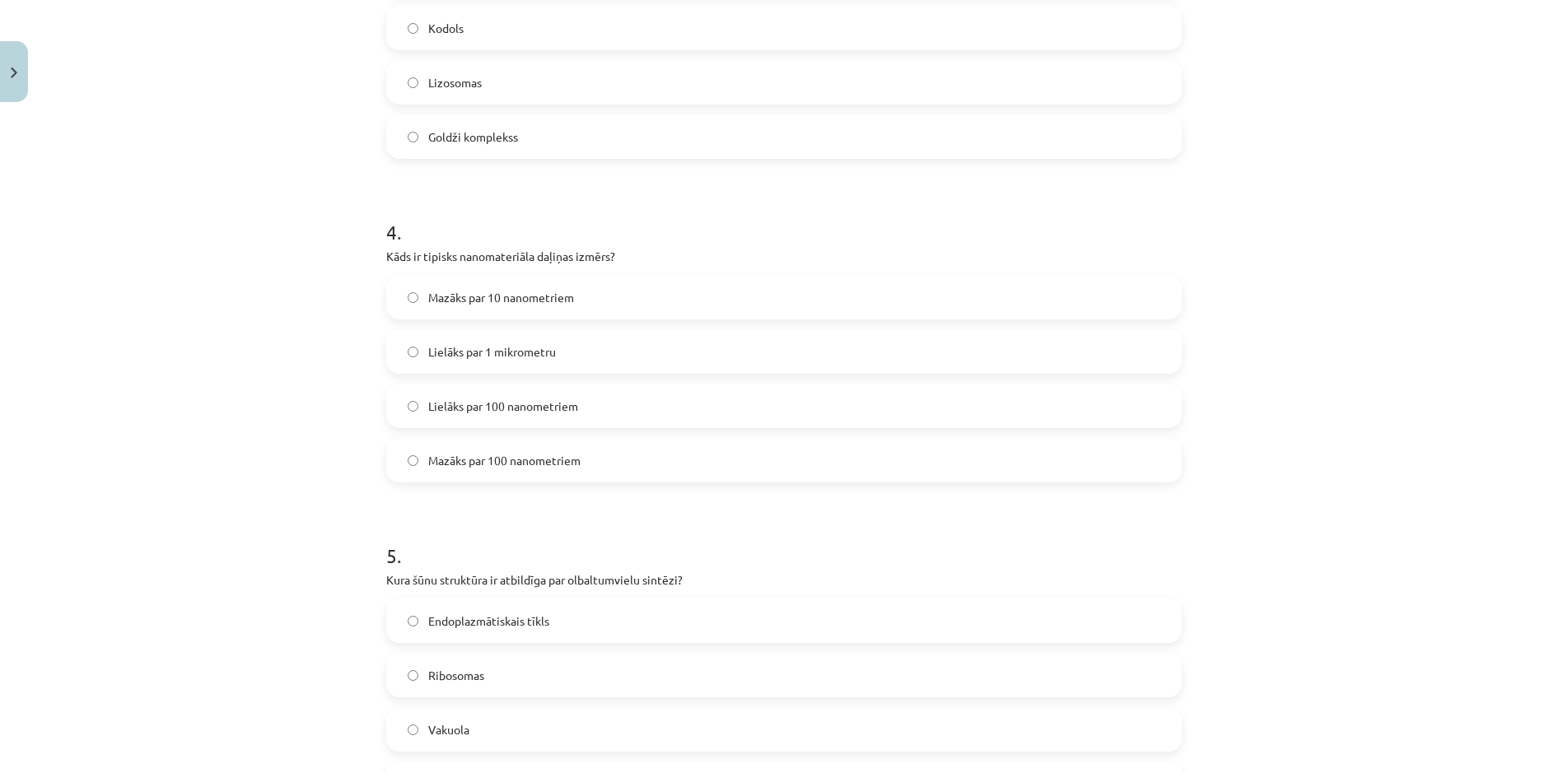
scroll to position [1185, 0]
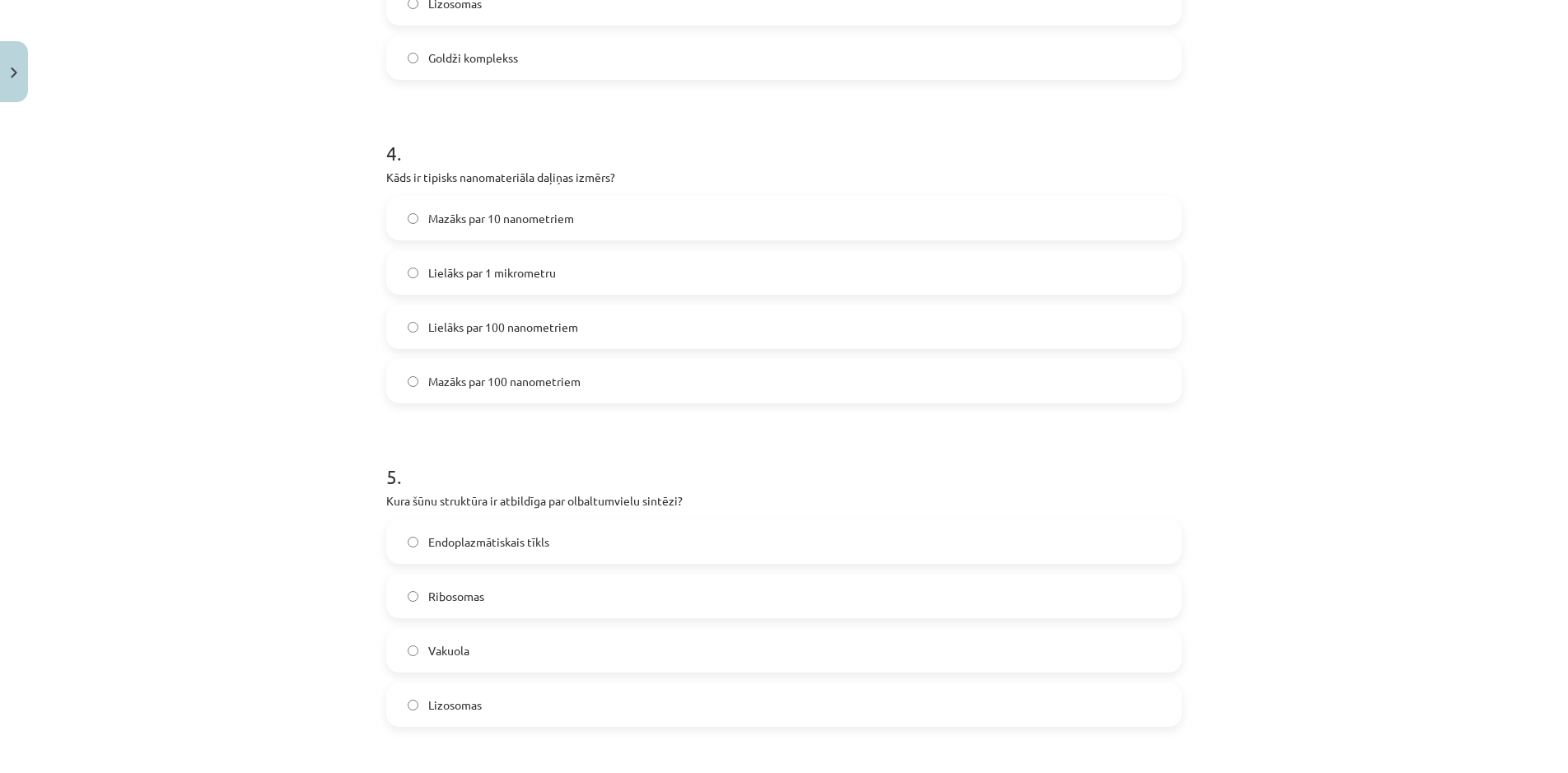
click at [419, 592] on label "Ribosomas" at bounding box center [784, 595] width 793 height 41
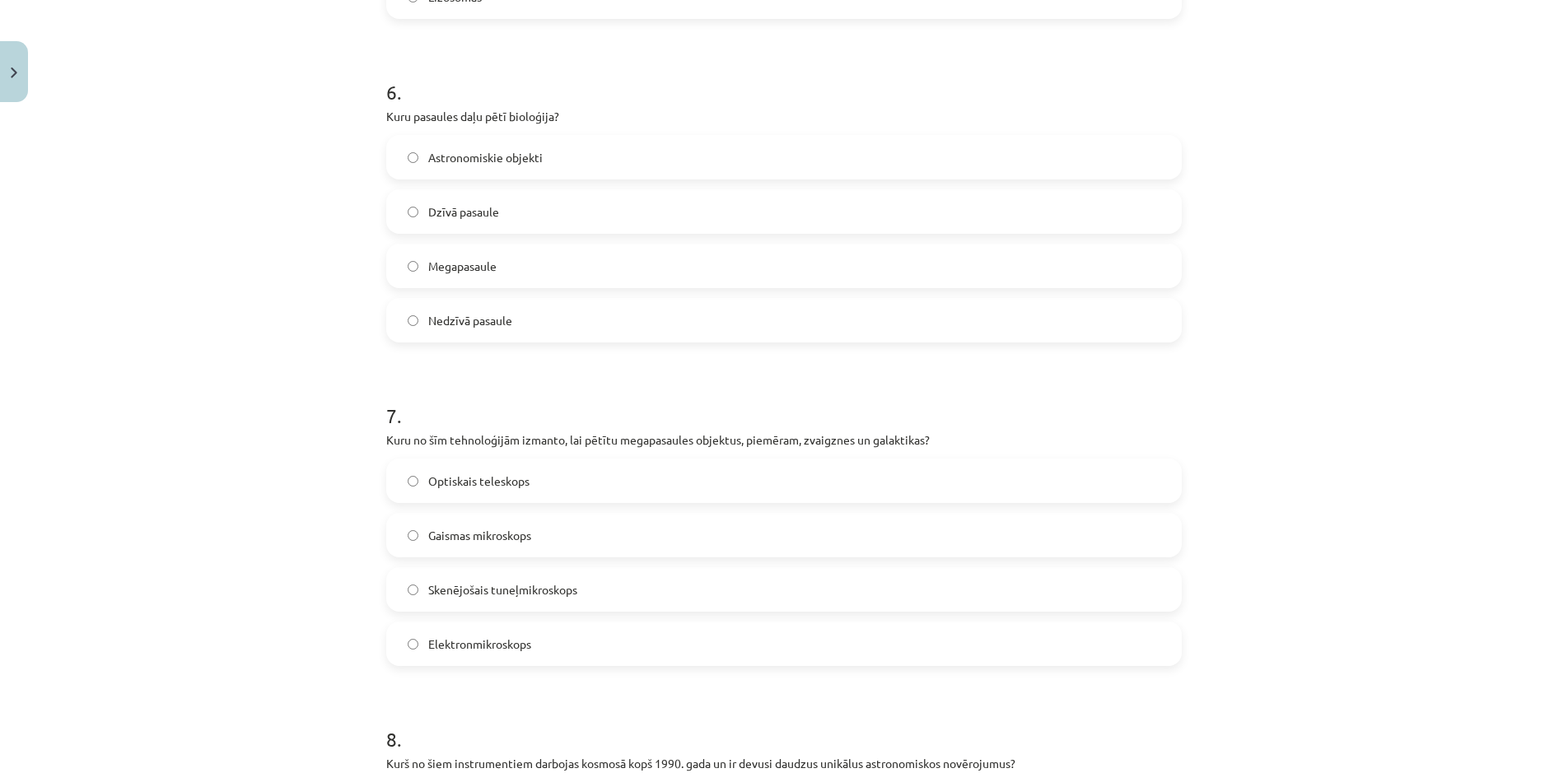
scroll to position [1897, 0]
click at [407, 477] on label "Optiskais teleskops" at bounding box center [784, 477] width 793 height 41
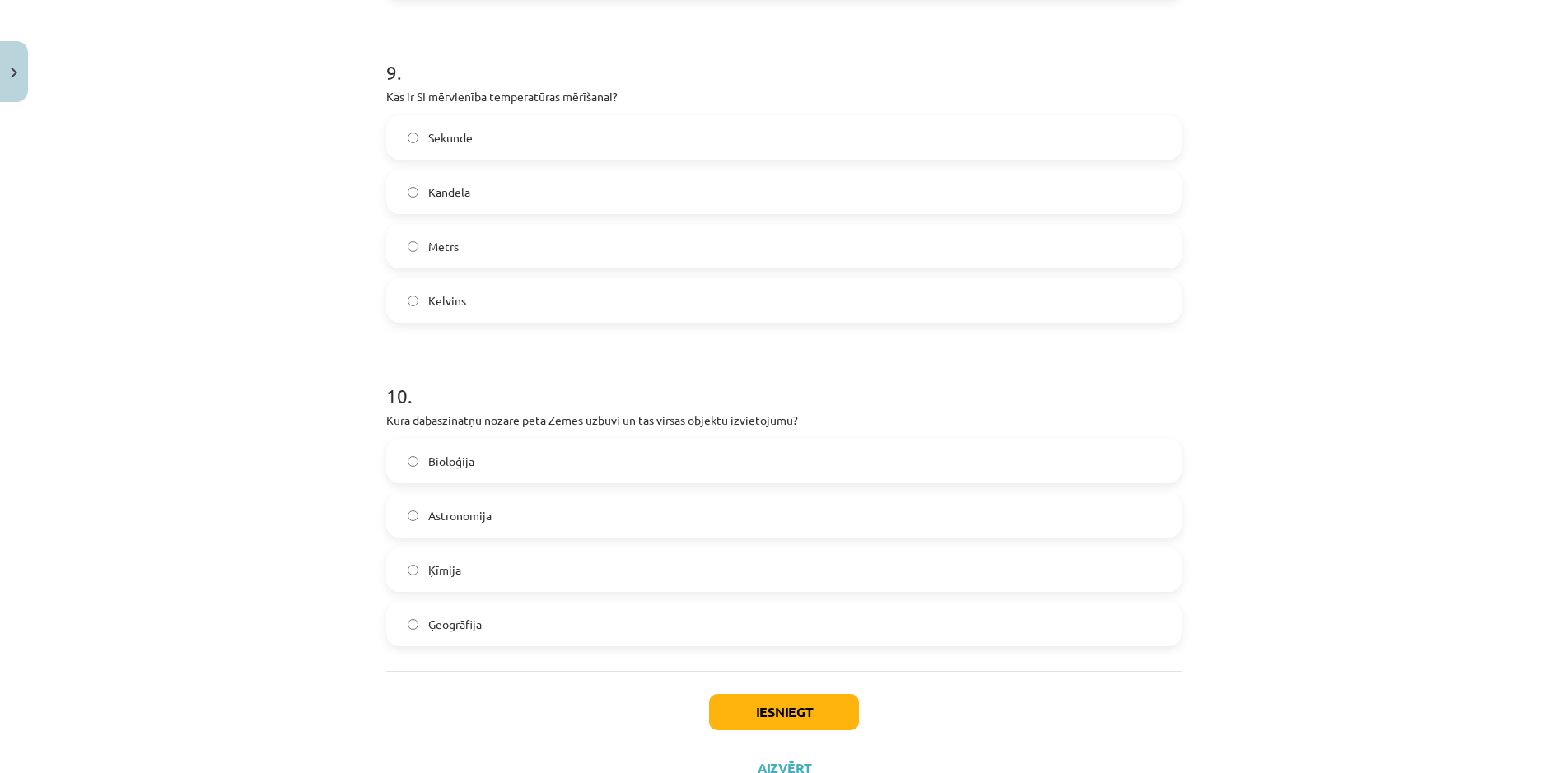
scroll to position [2923, 0]
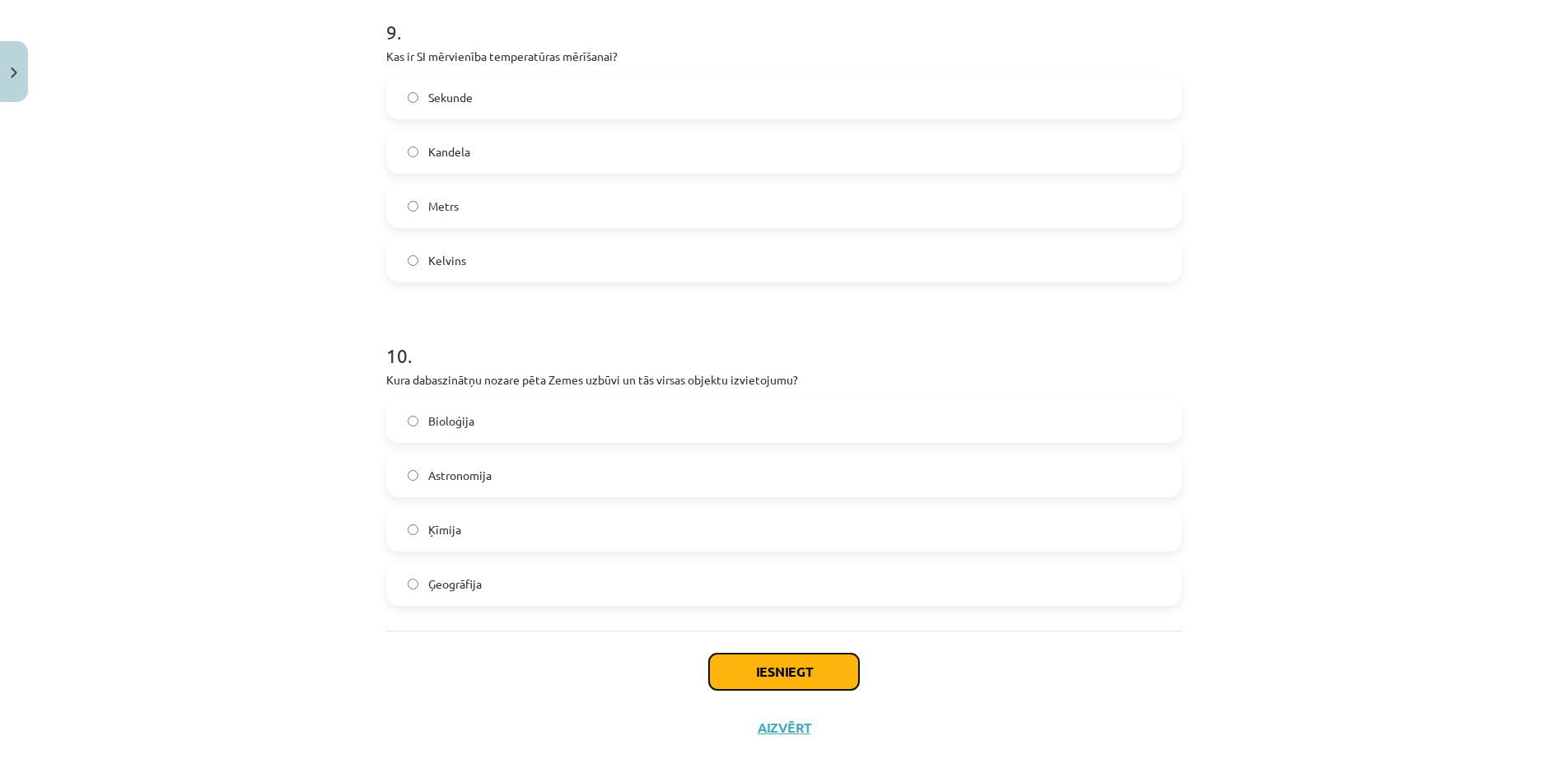
click at [831, 669] on button "Iesniegt" at bounding box center [784, 672] width 150 height 37
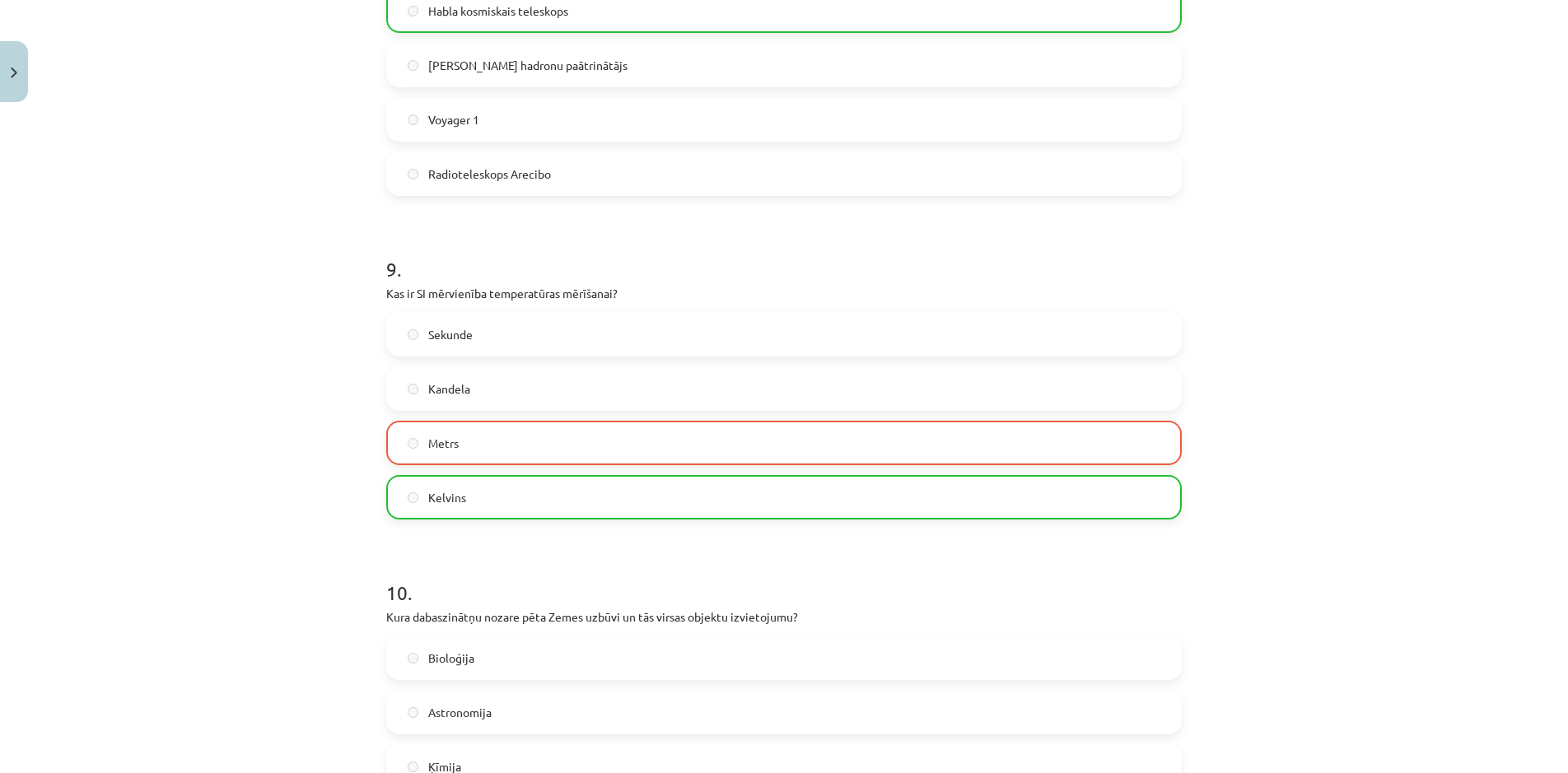
scroll to position [3000, 0]
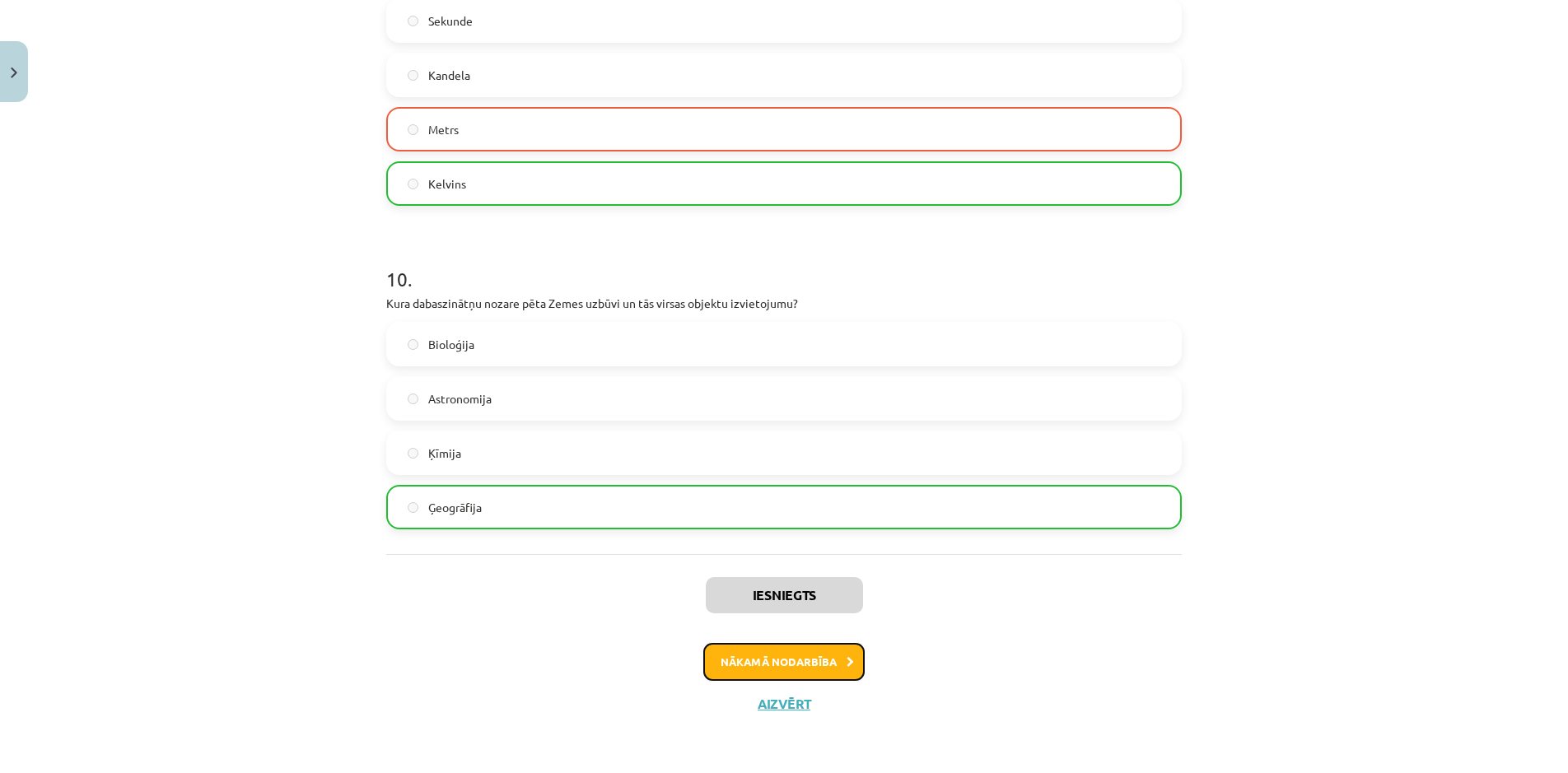
click at [829, 659] on button "Nākamā nodarbība" at bounding box center [784, 661] width 161 height 38
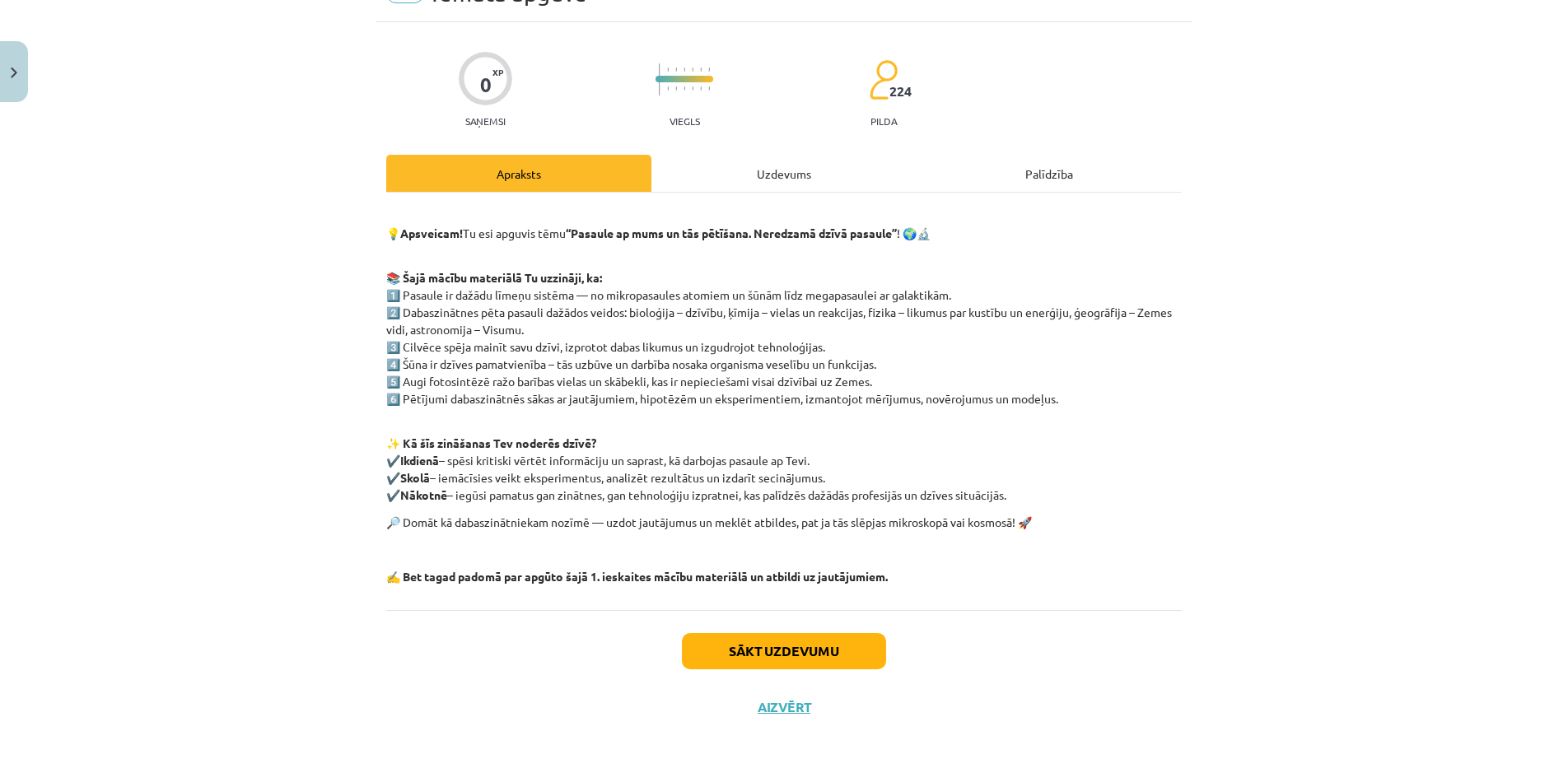
scroll to position [91, 0]
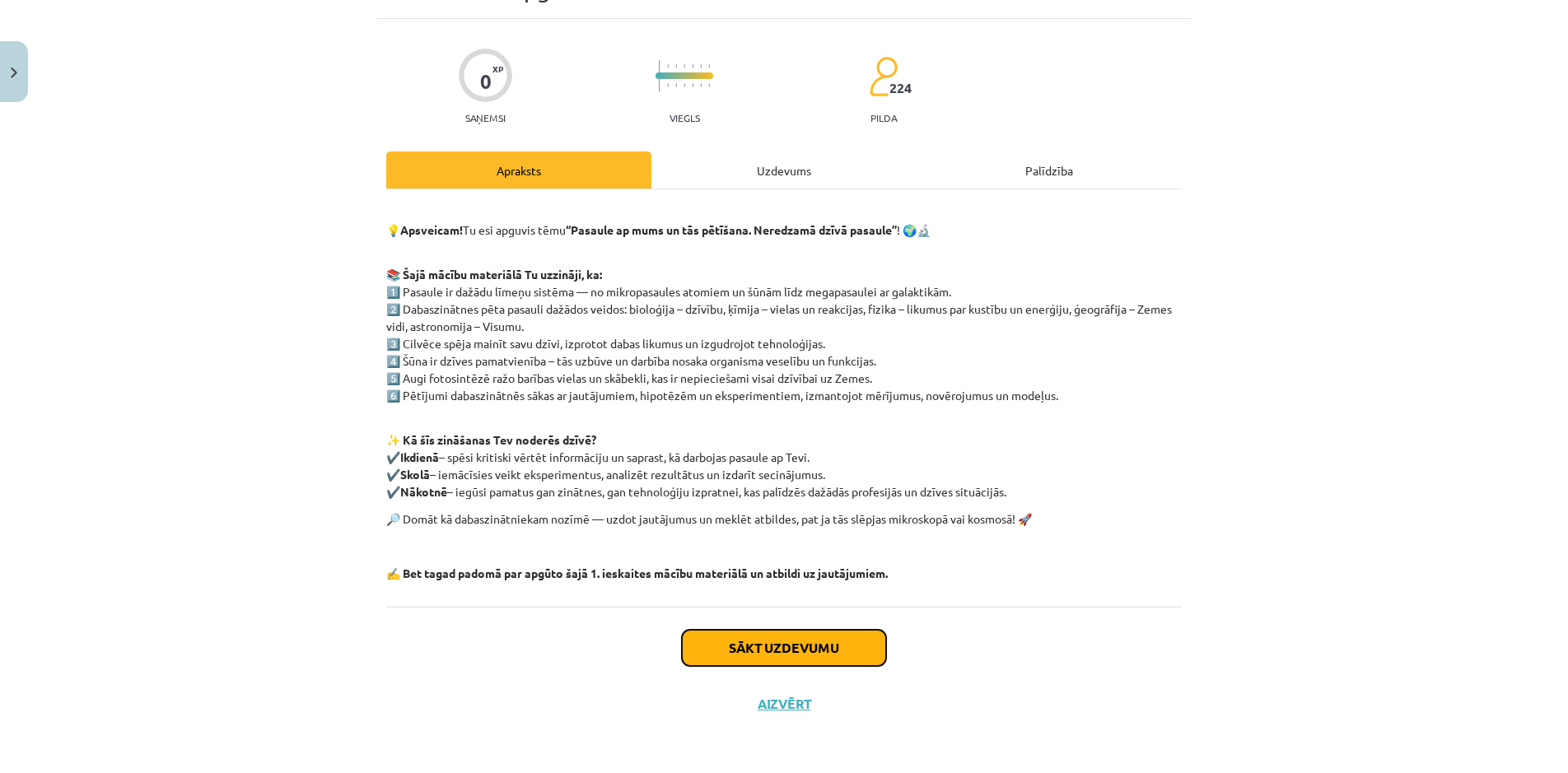
click at [811, 645] on button "Sākt uzdevumu" at bounding box center [784, 648] width 204 height 37
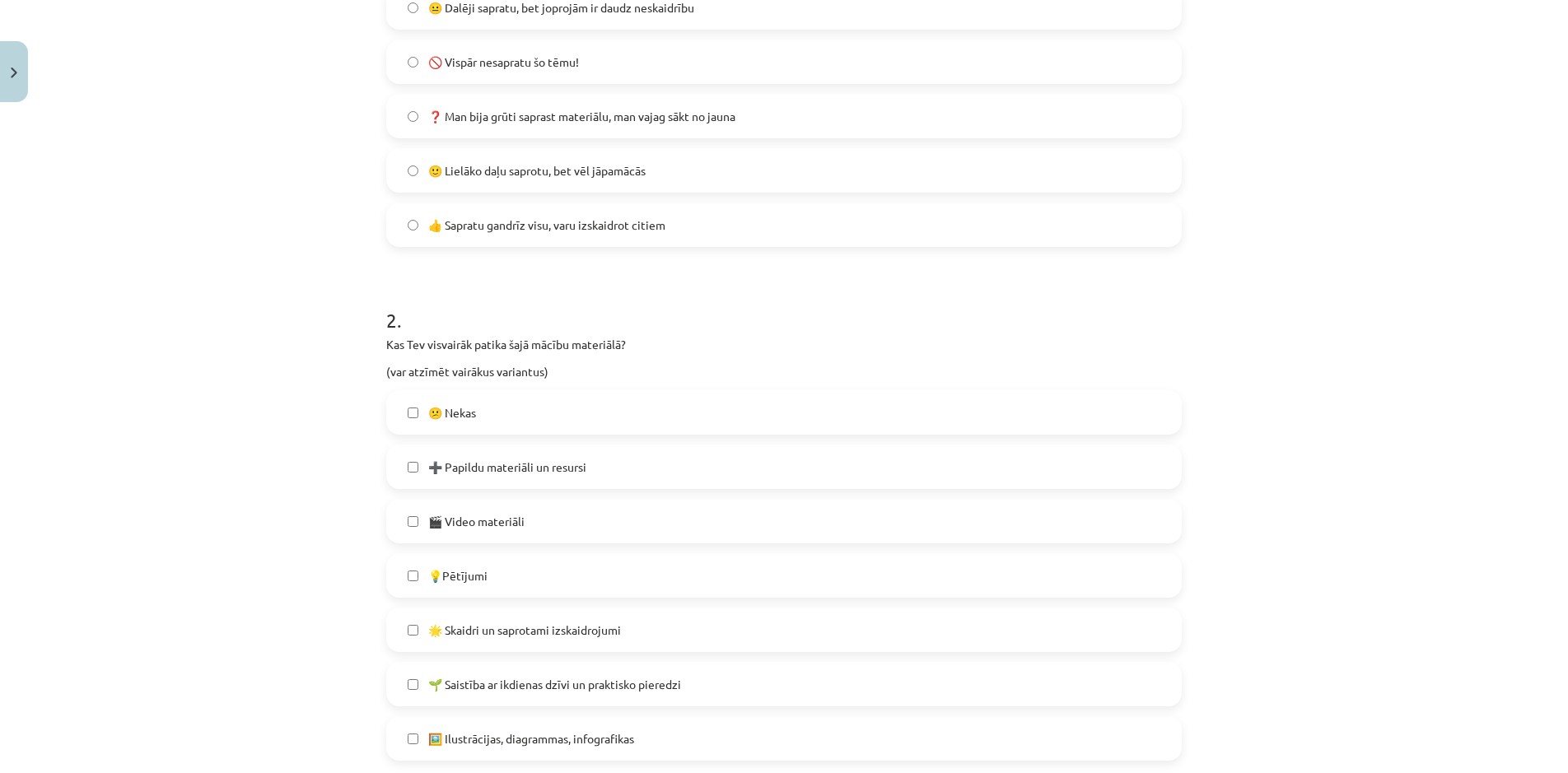
scroll to position [553, 0]
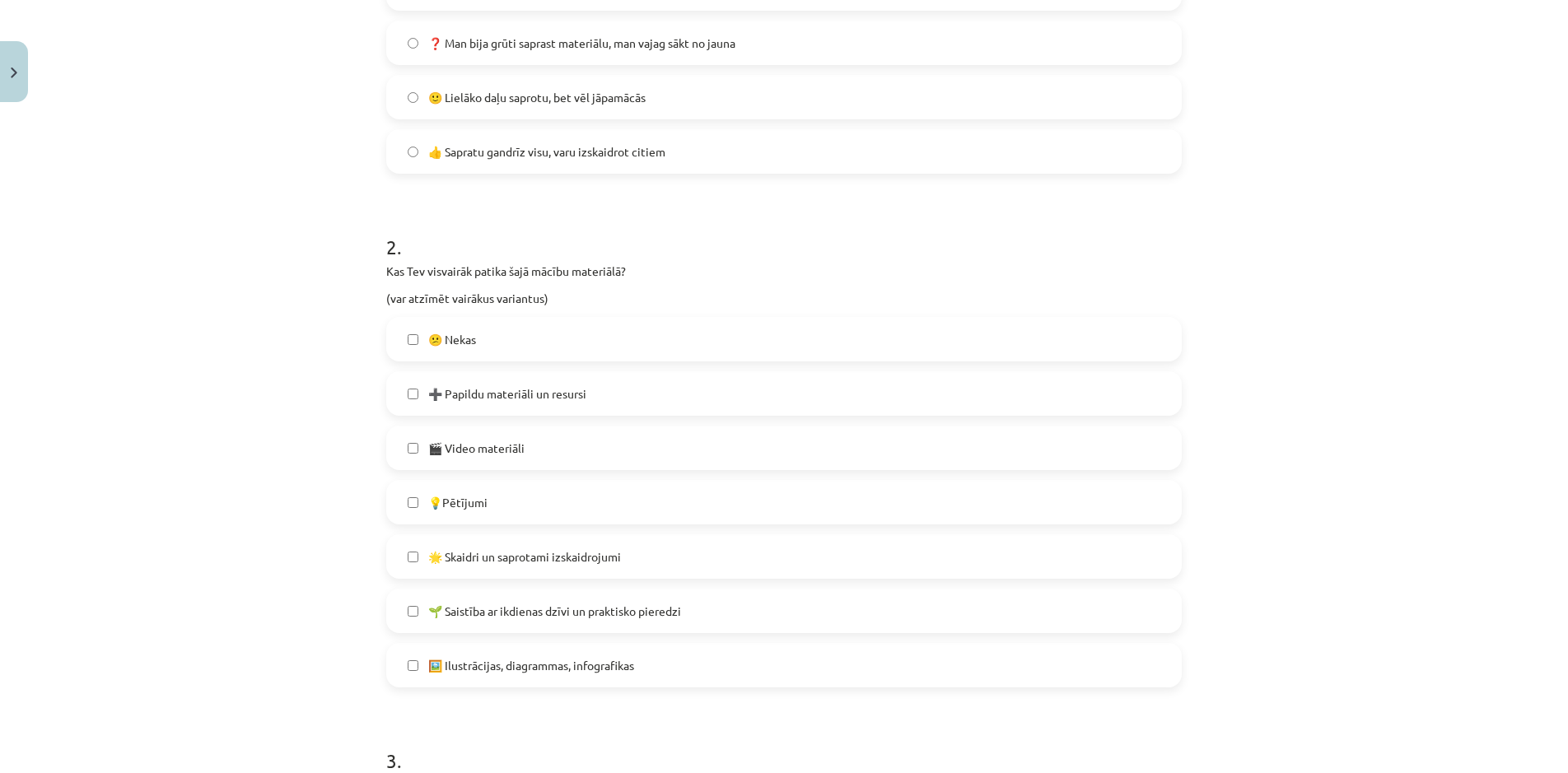
click at [455, 553] on span "🌟 Skaidri un saprotami izskaidrojumi" at bounding box center [524, 557] width 192 height 17
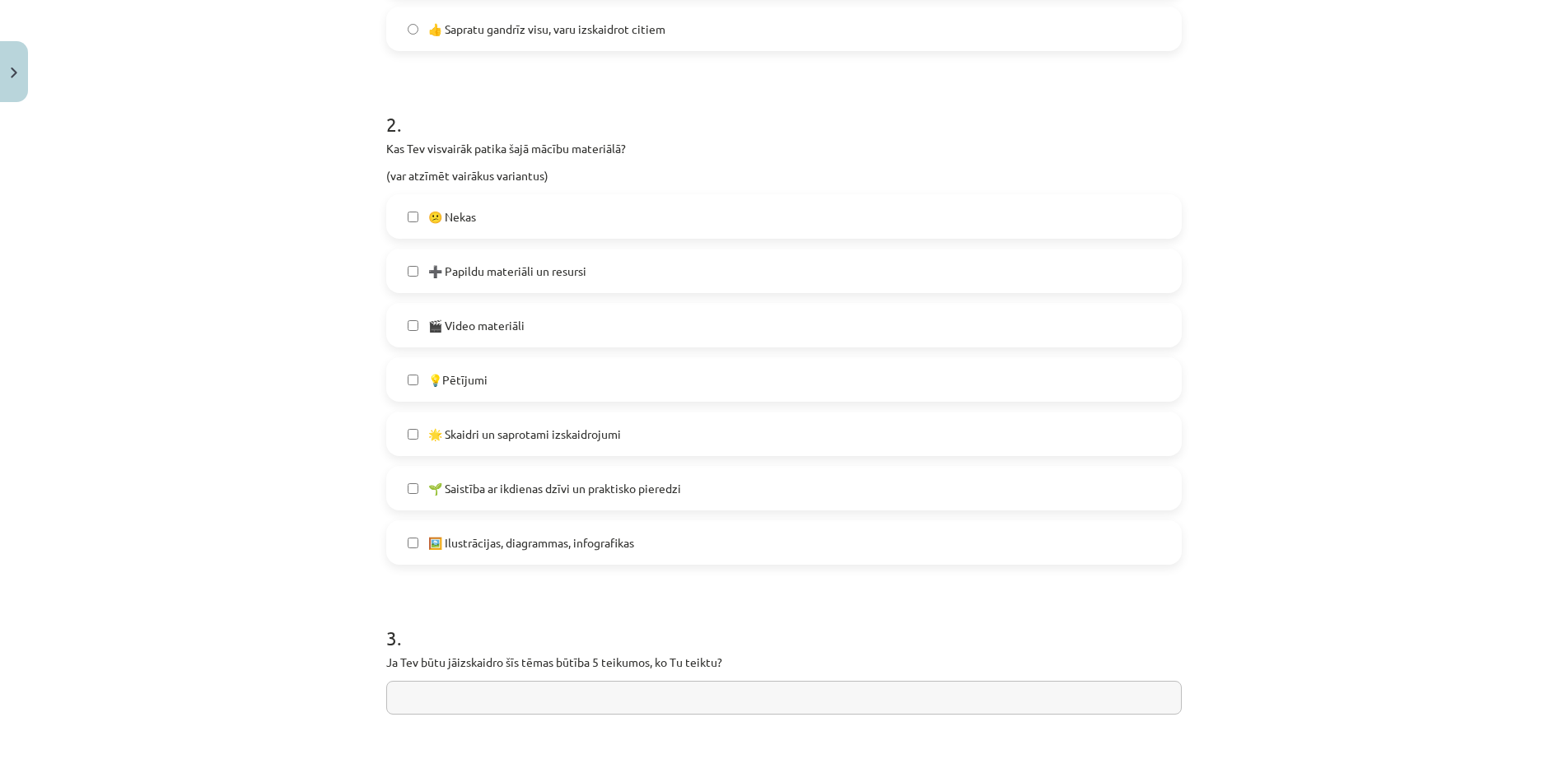
scroll to position [869, 0]
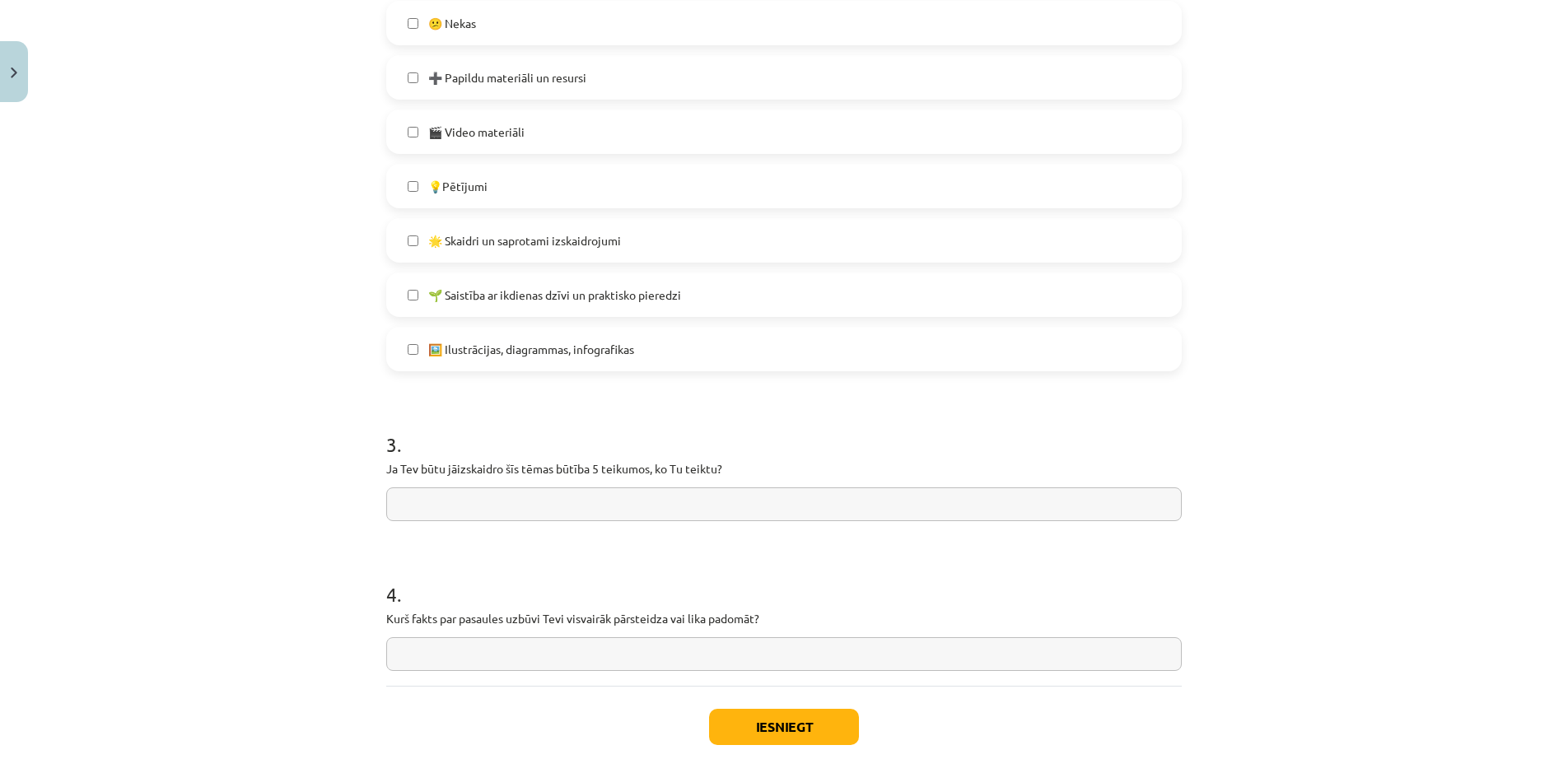
click at [587, 504] on input "text" at bounding box center [784, 504] width 795 height 34
click at [841, 739] on button "Iesniegt" at bounding box center [784, 727] width 150 height 37
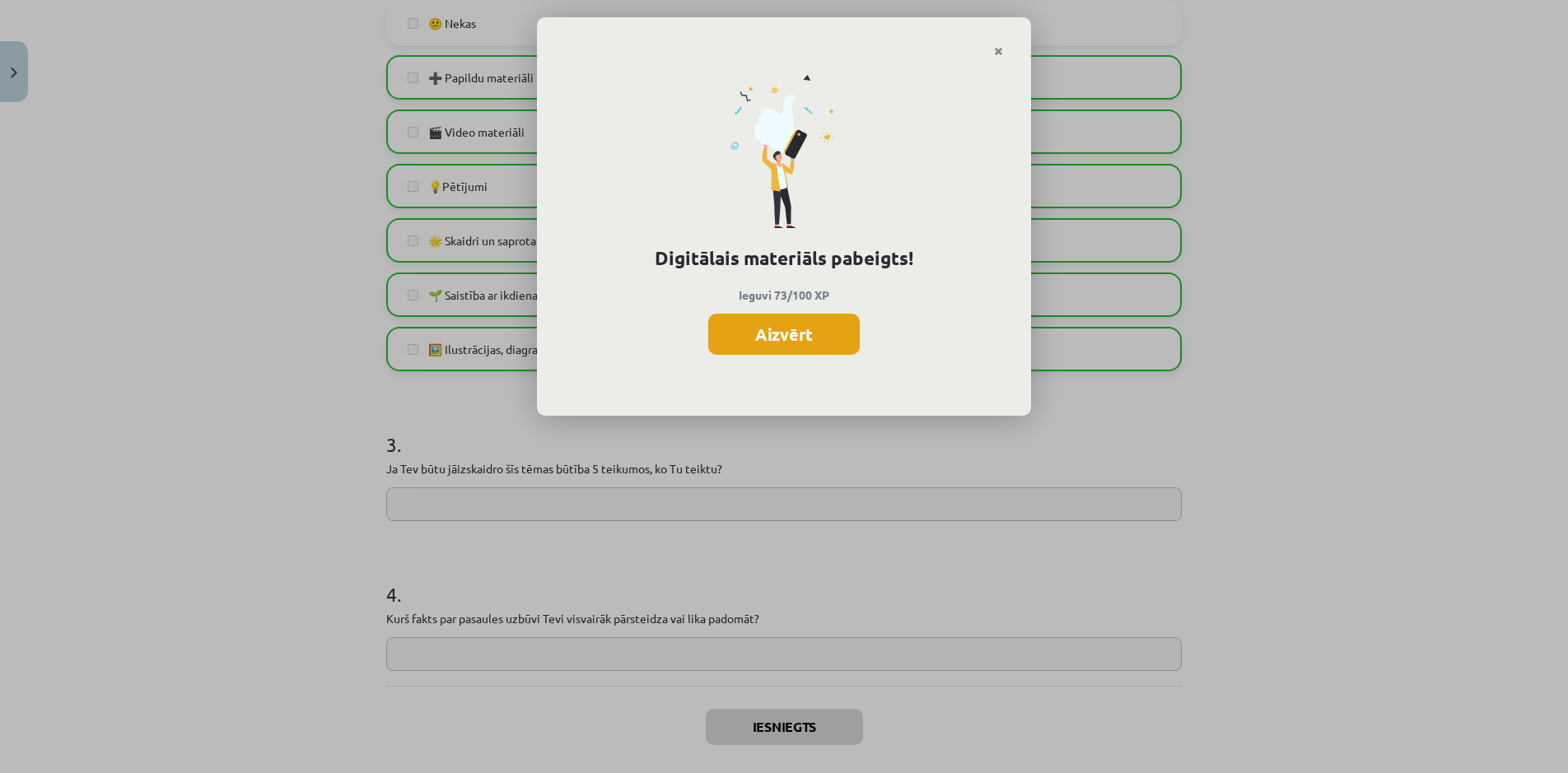
click at [768, 339] on button "Aizvērt" at bounding box center [784, 333] width 151 height 41
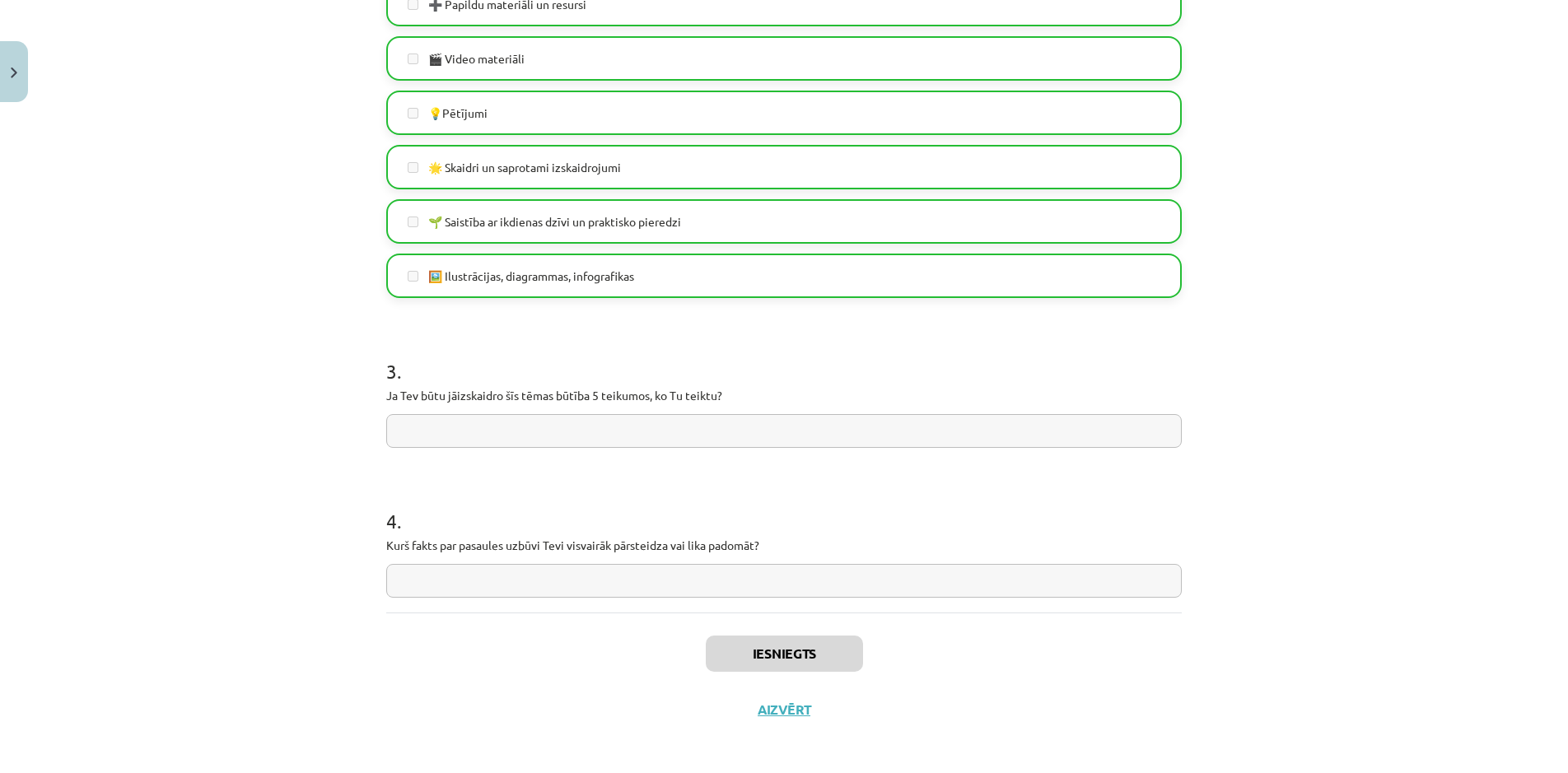
scroll to position [948, 0]
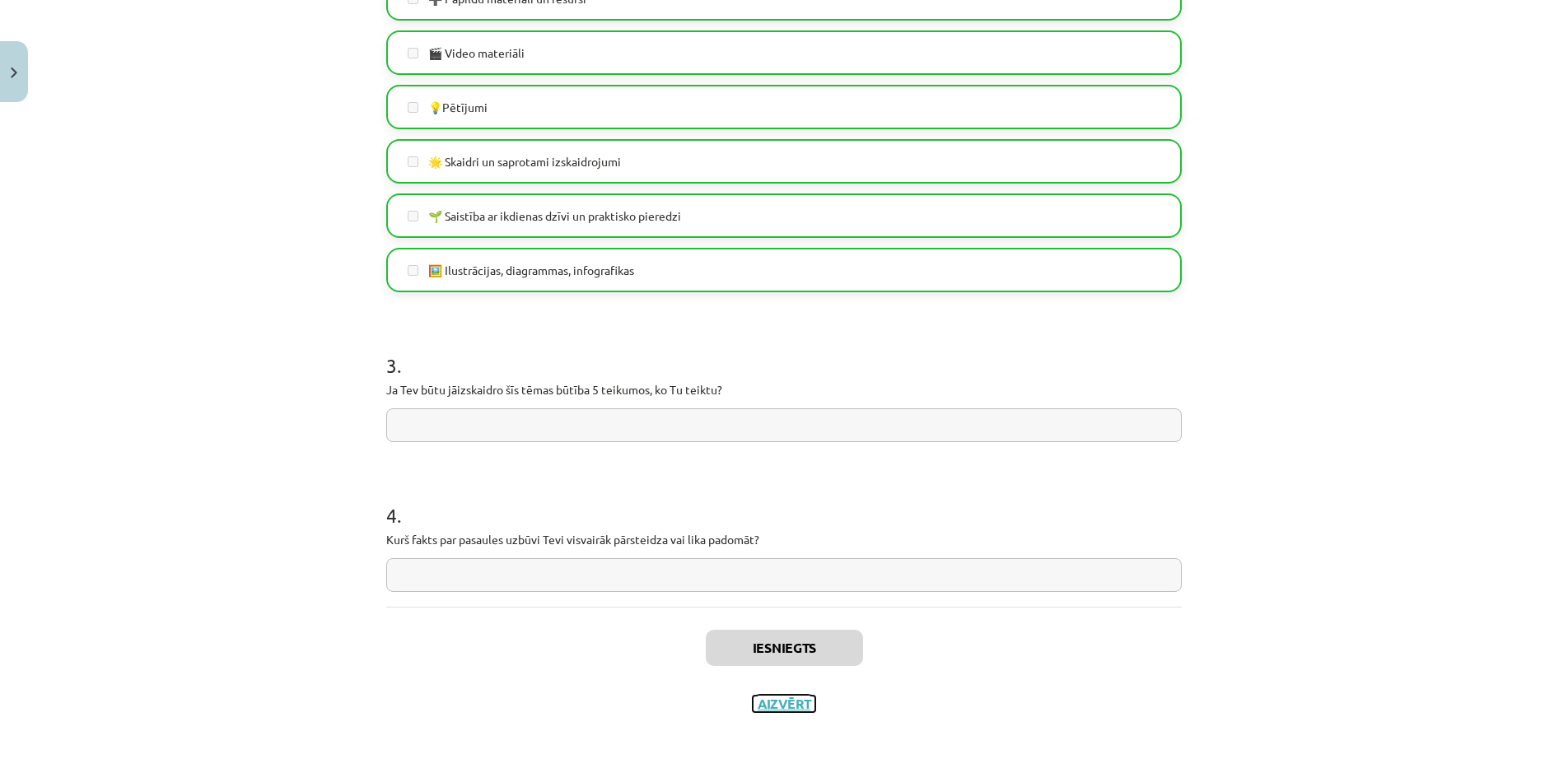
click at [776, 711] on button "Aizvērt" at bounding box center [784, 703] width 62 height 16
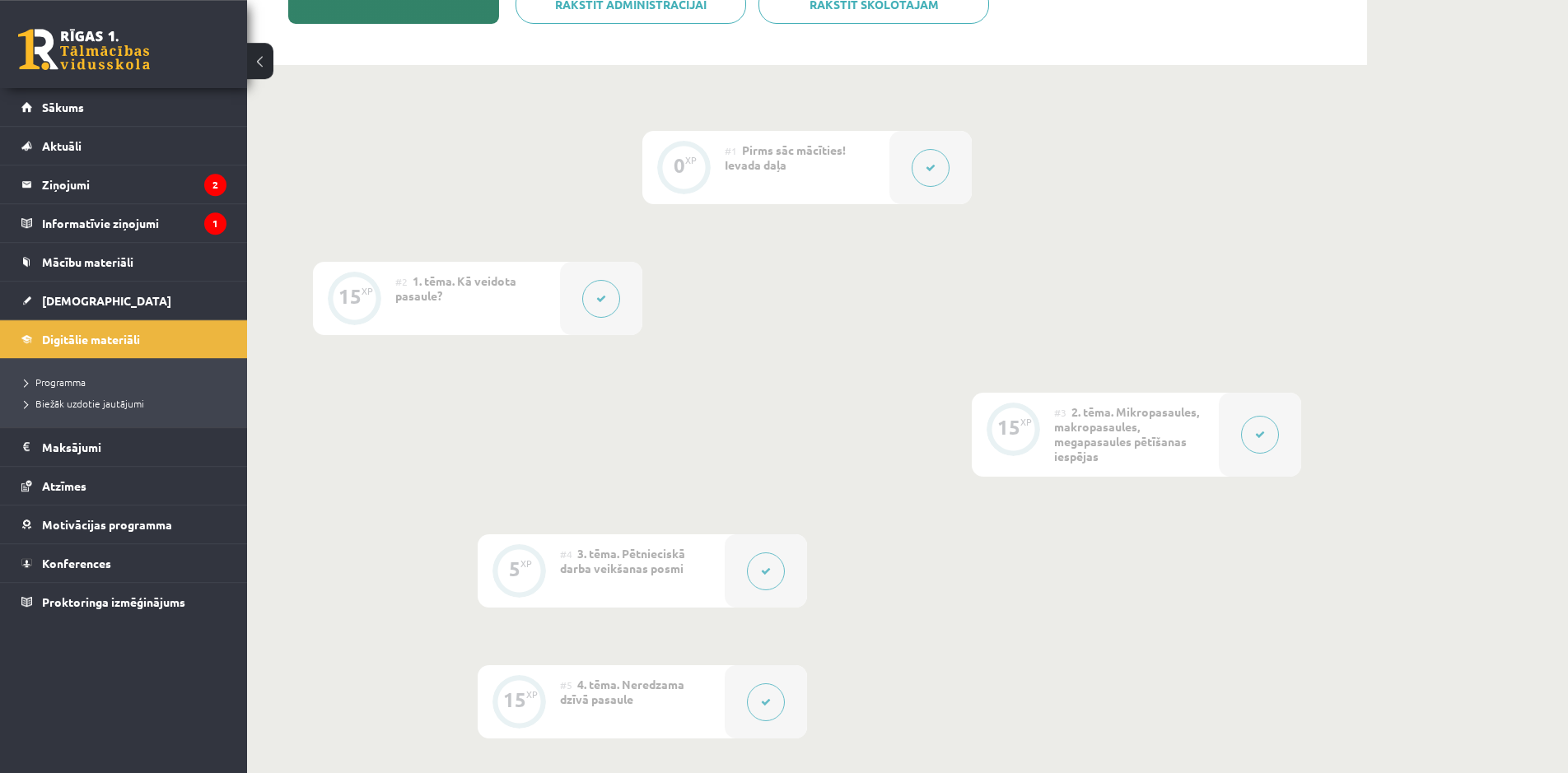
scroll to position [72, 0]
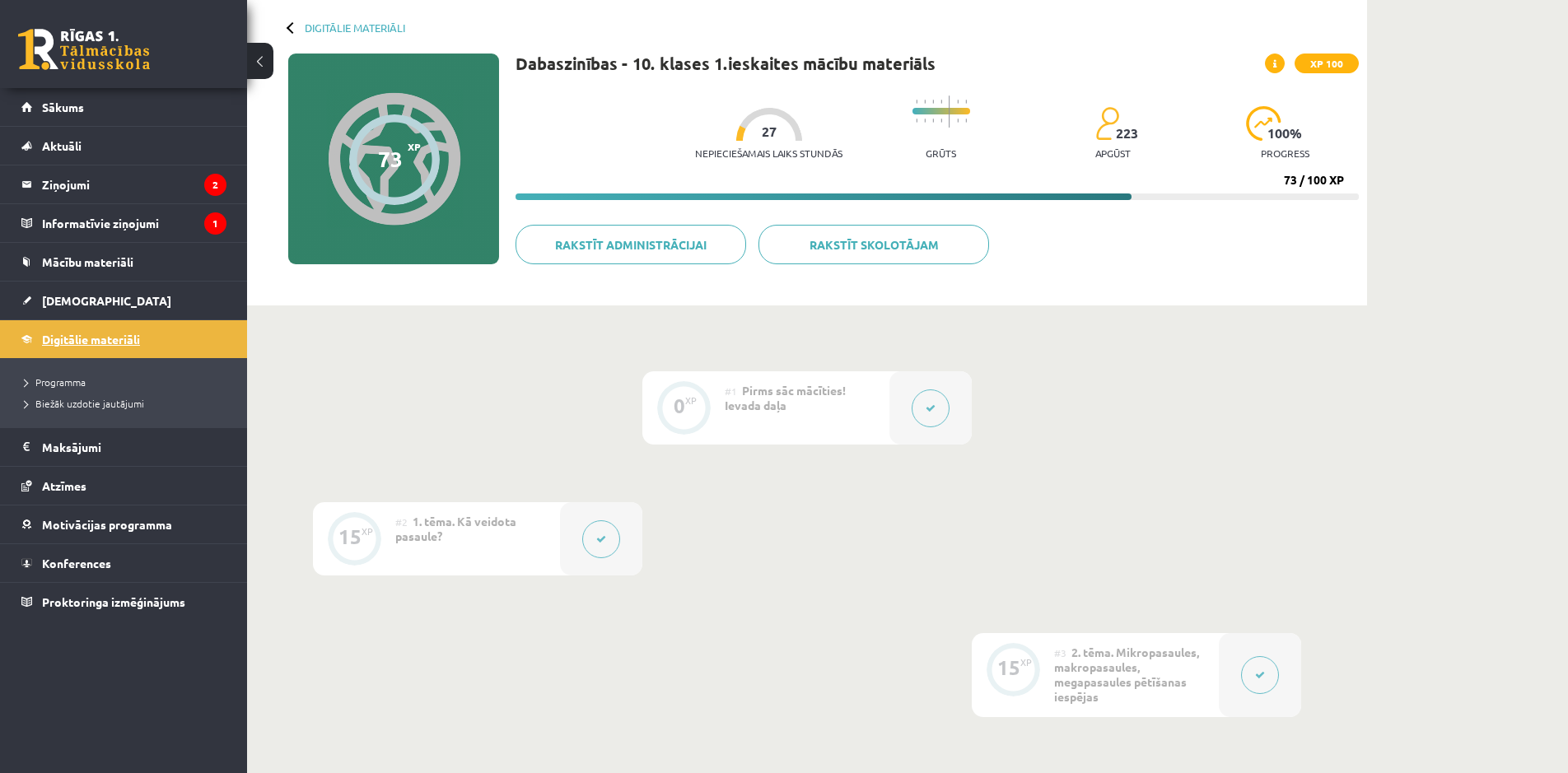
click at [160, 340] on link "Digitālie materiāli" at bounding box center [124, 339] width 205 height 38
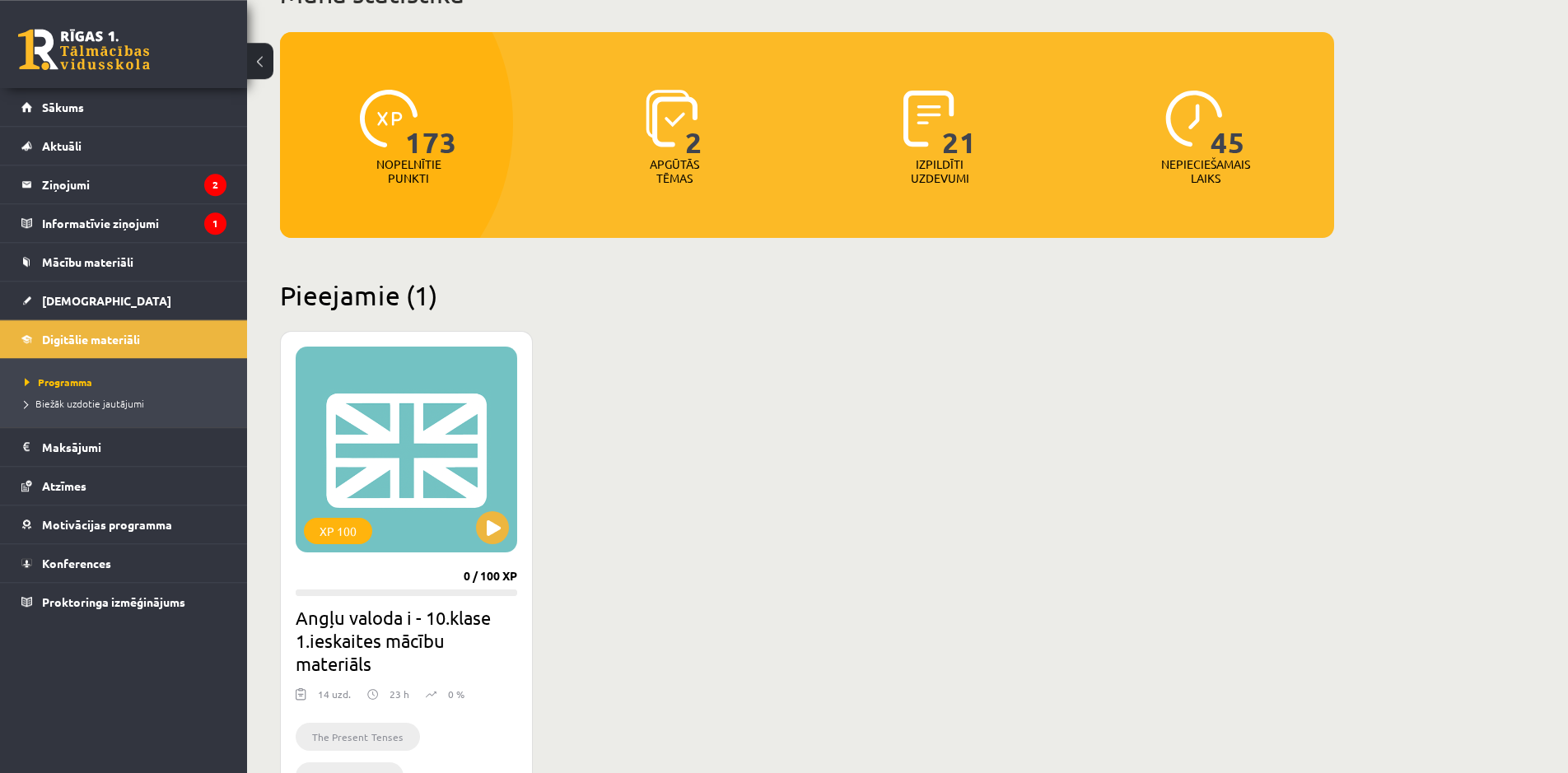
scroll to position [336, 0]
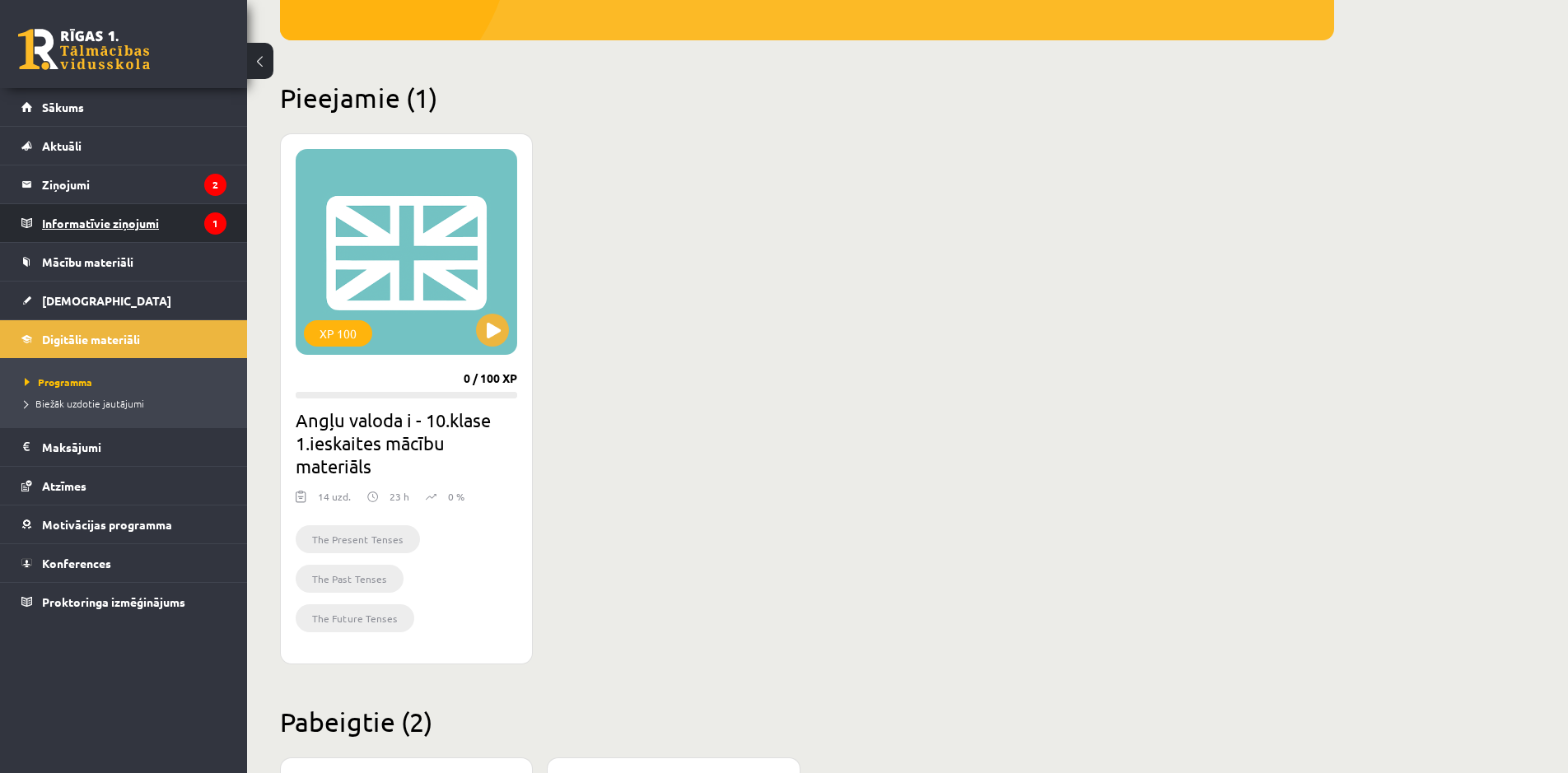
click at [159, 228] on legend "Informatīvie ziņojumi 1" at bounding box center [134, 223] width 184 height 38
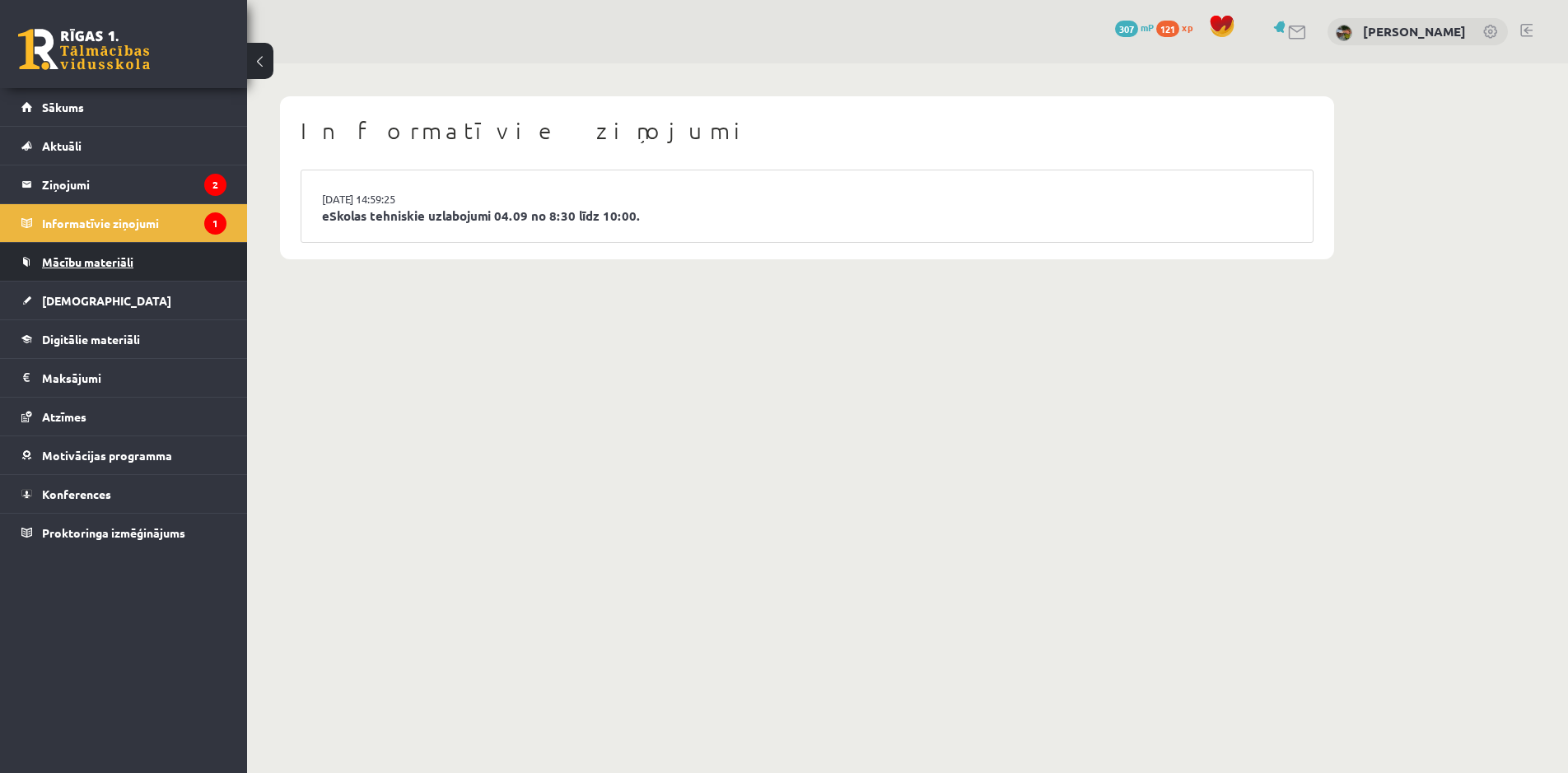
click at [149, 263] on link "Mācību materiāli" at bounding box center [124, 261] width 205 height 38
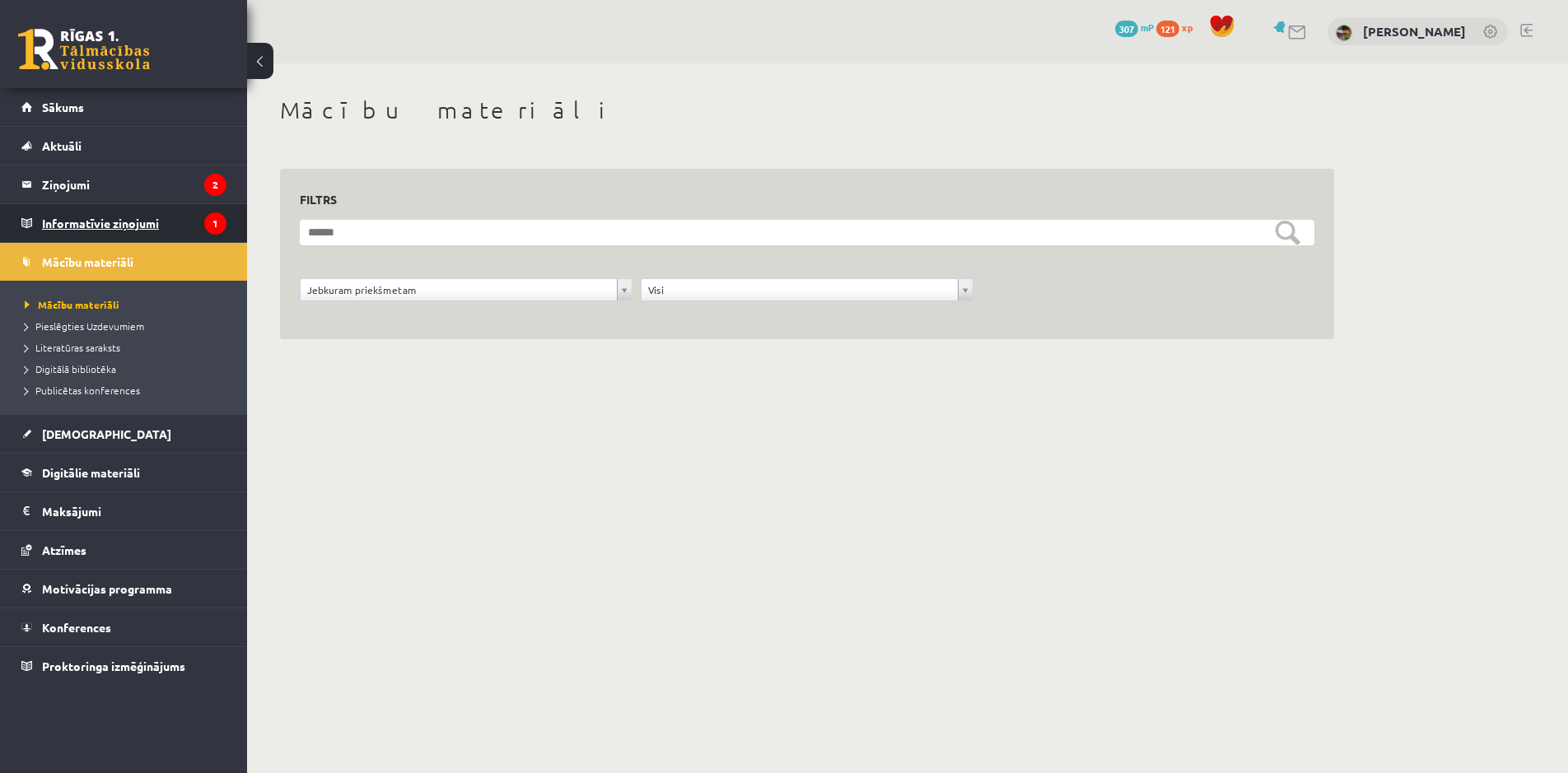
click at [122, 224] on legend "Informatīvie ziņojumi 1" at bounding box center [134, 223] width 184 height 38
